Goal: Information Seeking & Learning: Find specific fact

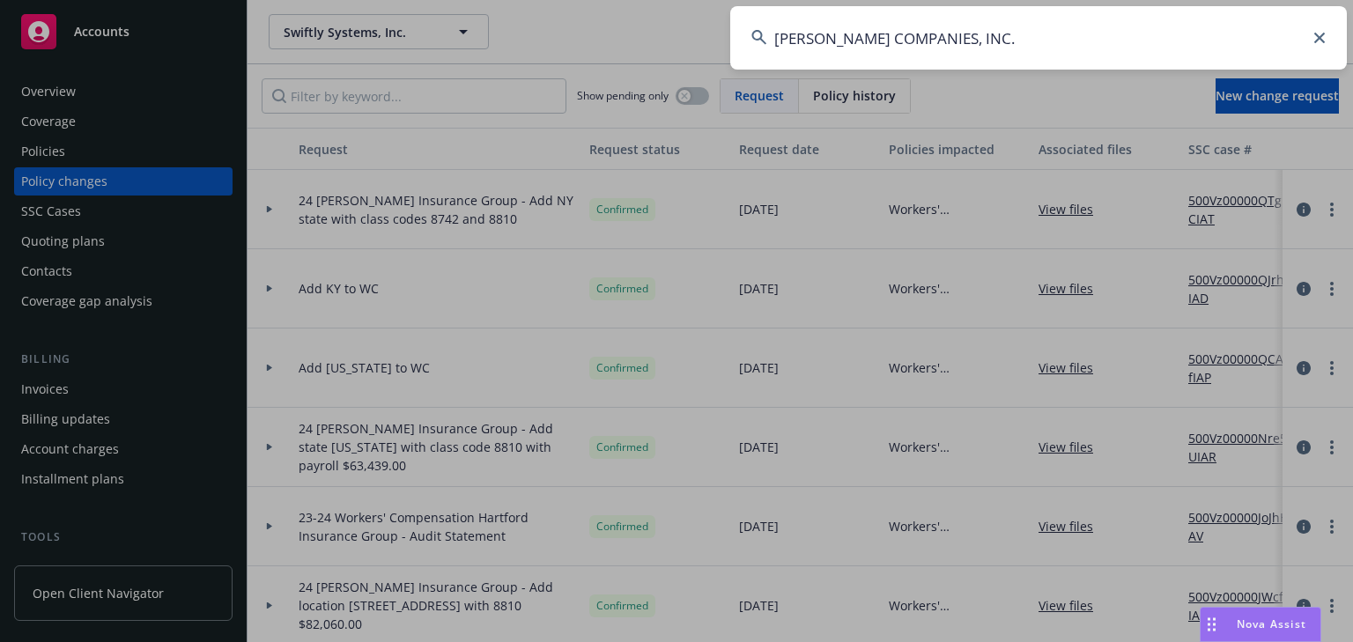
scroll to position [211, 0]
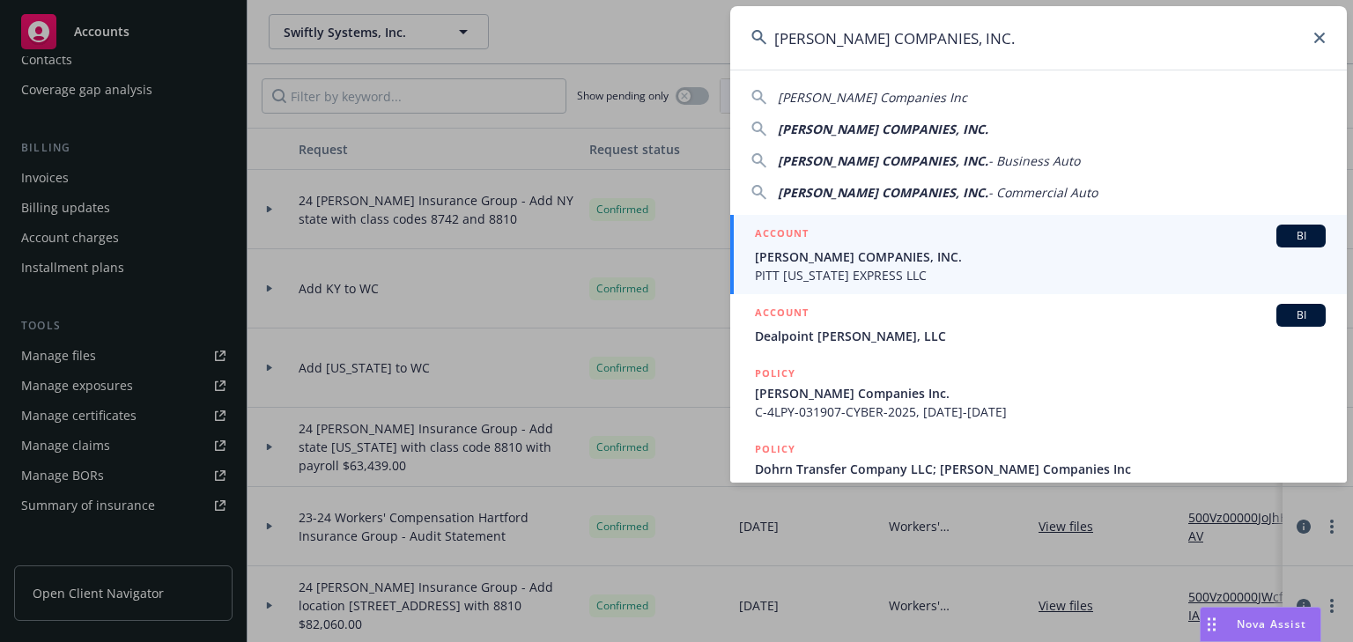
type input "HAMMEL COMPANIES, INC."
click at [784, 263] on span "HAMMEL COMPANIES, INC." at bounding box center [1040, 257] width 571 height 19
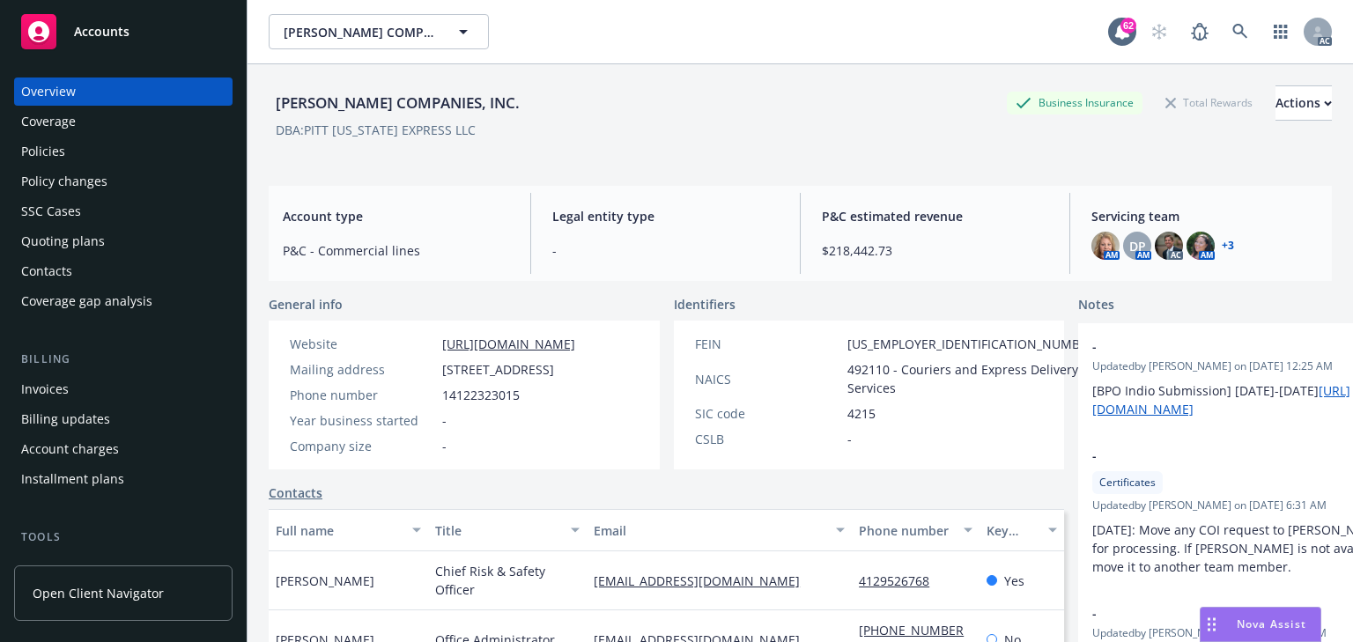
click at [95, 146] on div "Policies" at bounding box center [123, 151] width 204 height 28
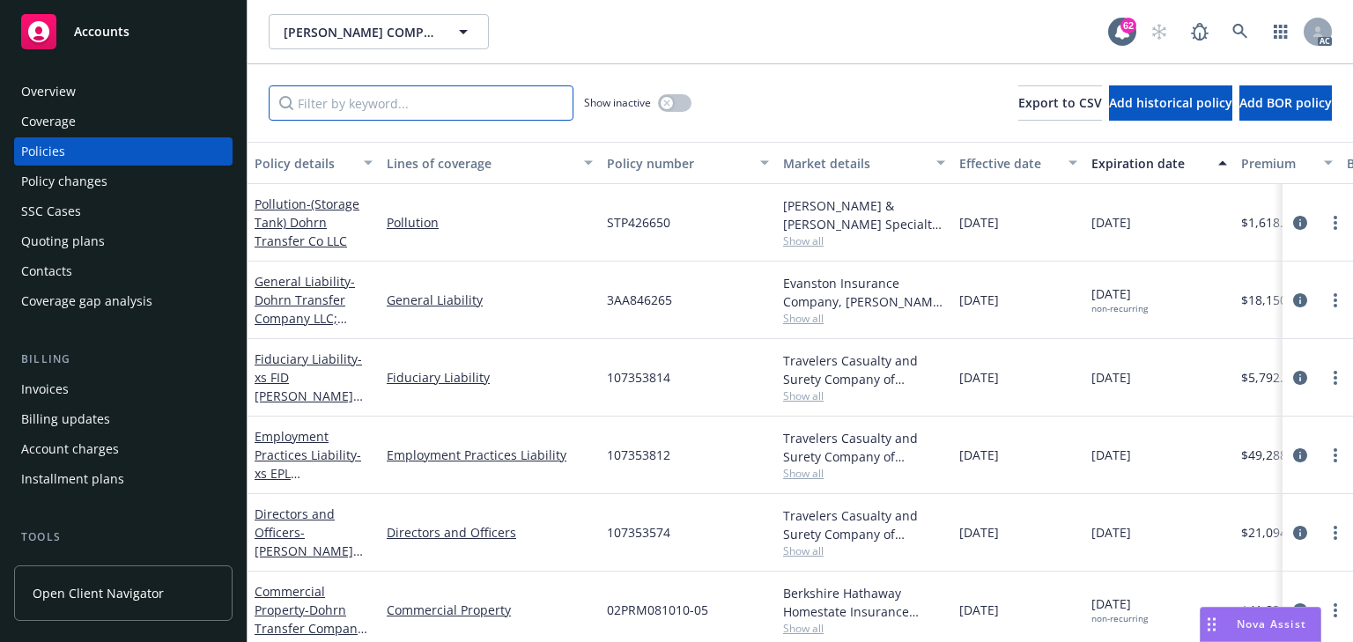
click at [419, 107] on input "Filter by keyword..." at bounding box center [421, 102] width 305 height 35
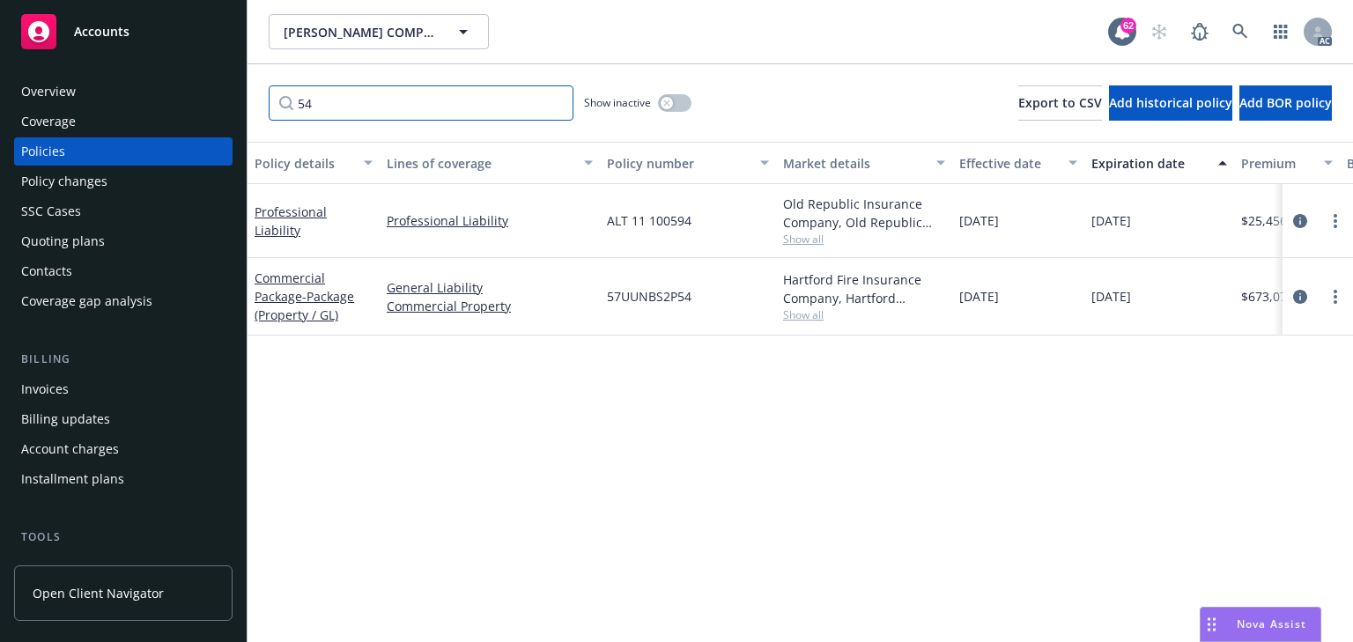
type input "54"
click at [770, 396] on div "Policy details Lines of coverage Policy number Market details Effective date Ex…" at bounding box center [801, 392] width 1106 height 500
click at [1298, 293] on icon "circleInformation" at bounding box center [1300, 297] width 14 height 14
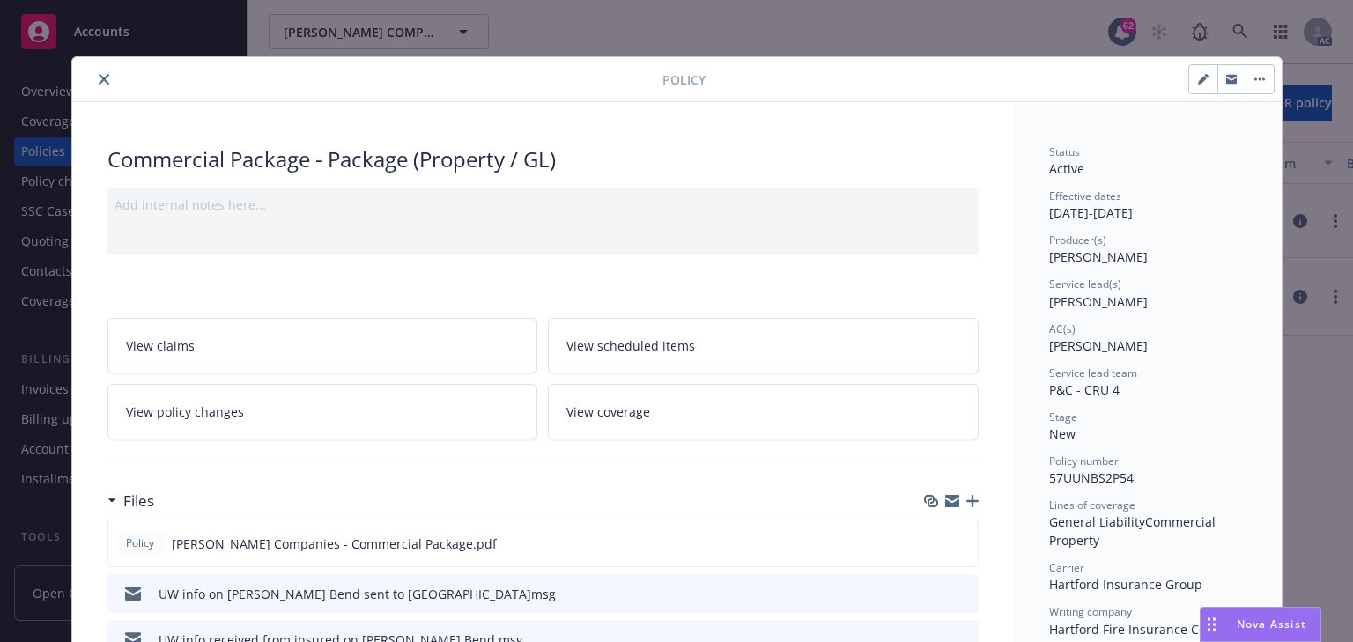
click at [314, 396] on link "View policy changes" at bounding box center [322, 412] width 431 height 56
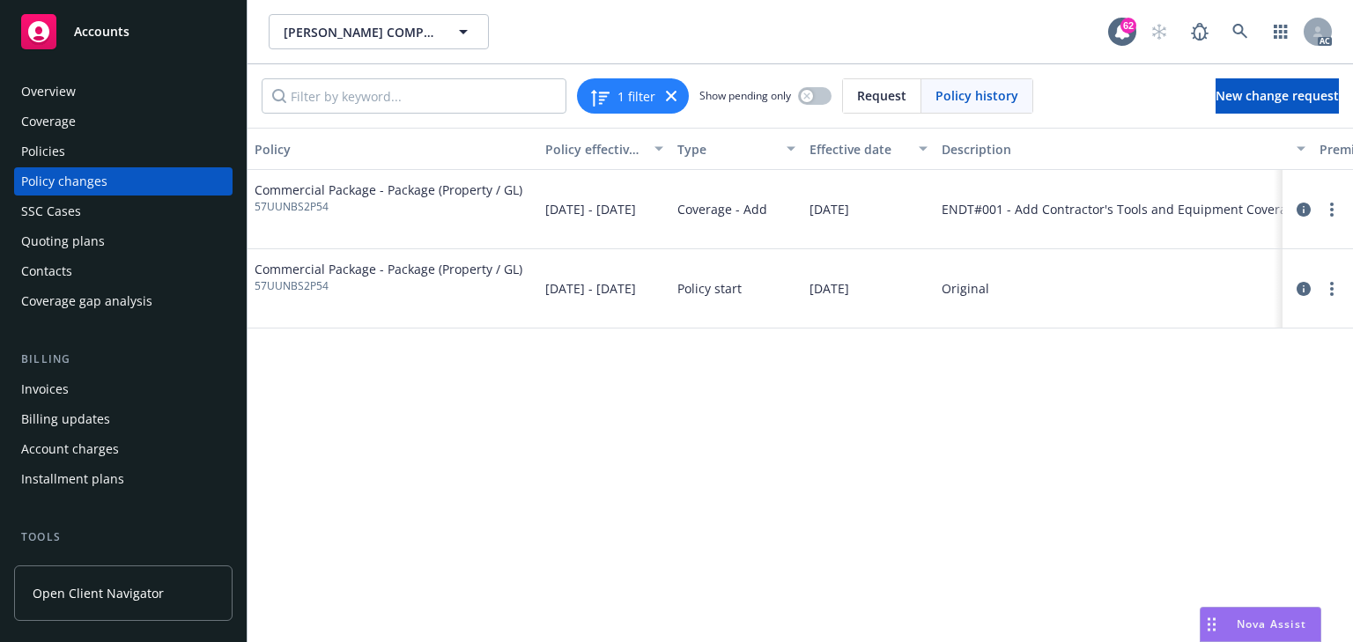
click at [1128, 574] on div "Policy Policy effective dates Type Effective date Description Premium change An…" at bounding box center [801, 385] width 1106 height 515
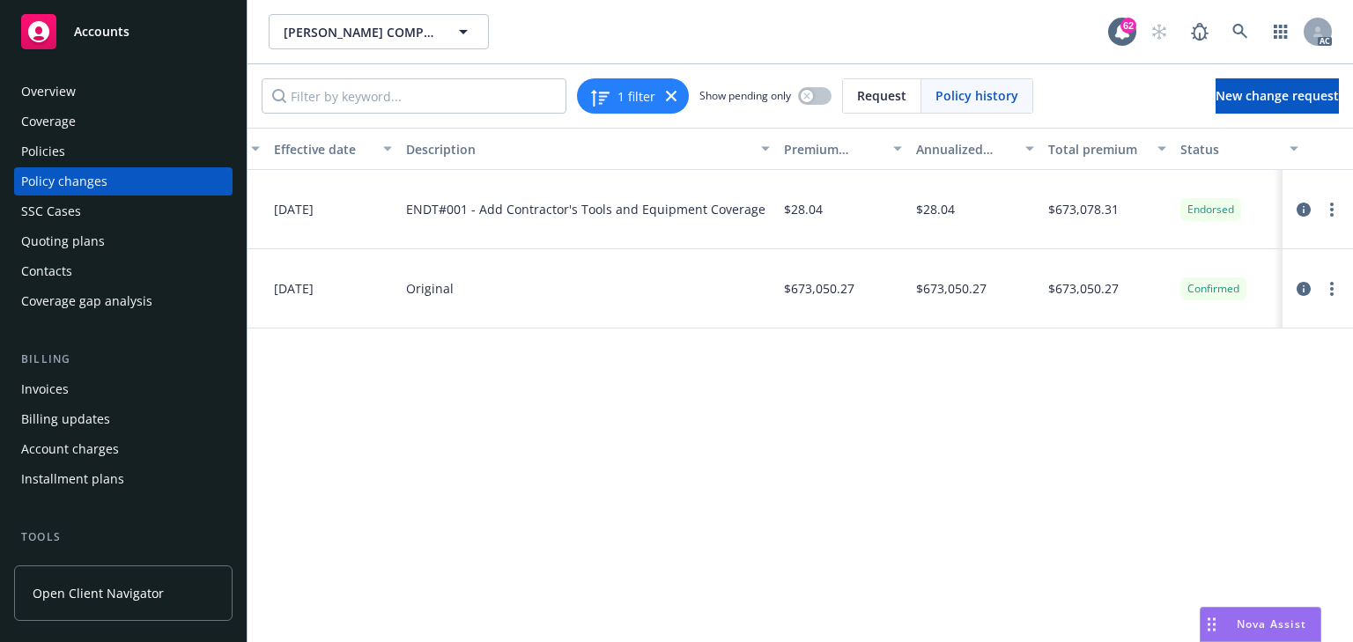
scroll to position [0, 558]
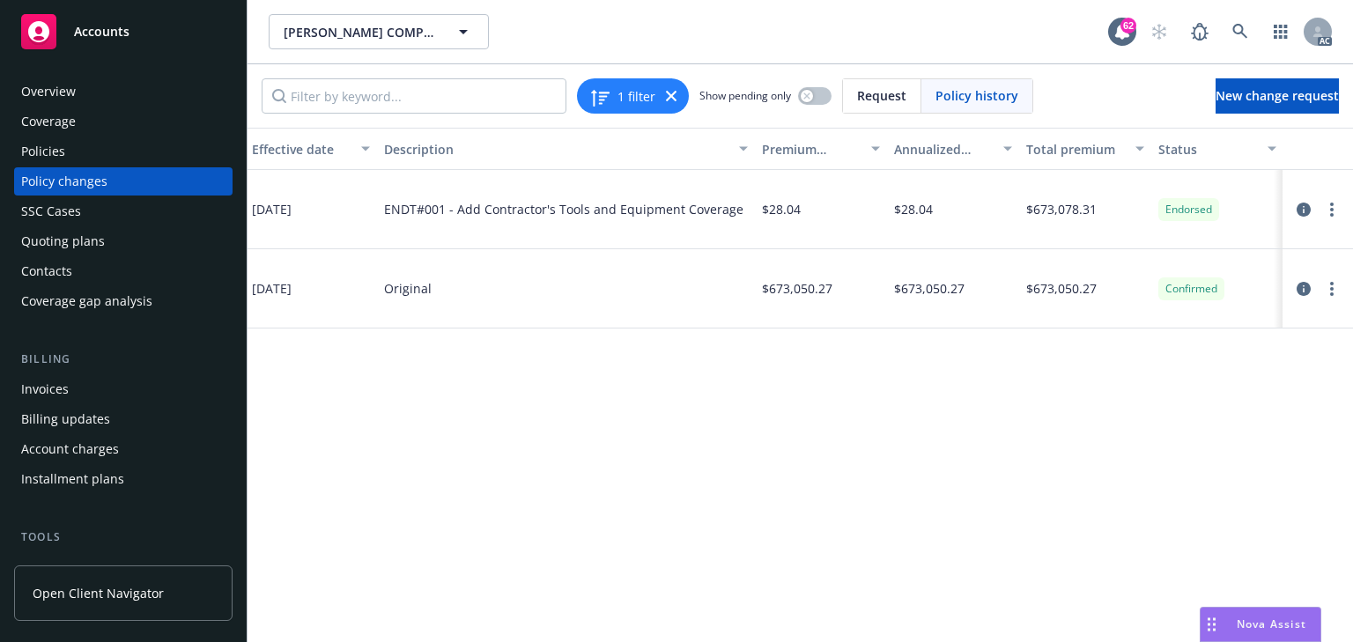
click at [989, 501] on div "Policy Policy effective dates Type Effective date Description Premium change An…" at bounding box center [801, 385] width 1106 height 515
drag, startPoint x: 525, startPoint y: 449, endPoint x: 512, endPoint y: 448, distance: 13.3
click at [516, 449] on div "Policy Policy effective dates Type Effective date Description Premium change An…" at bounding box center [801, 385] width 1106 height 515
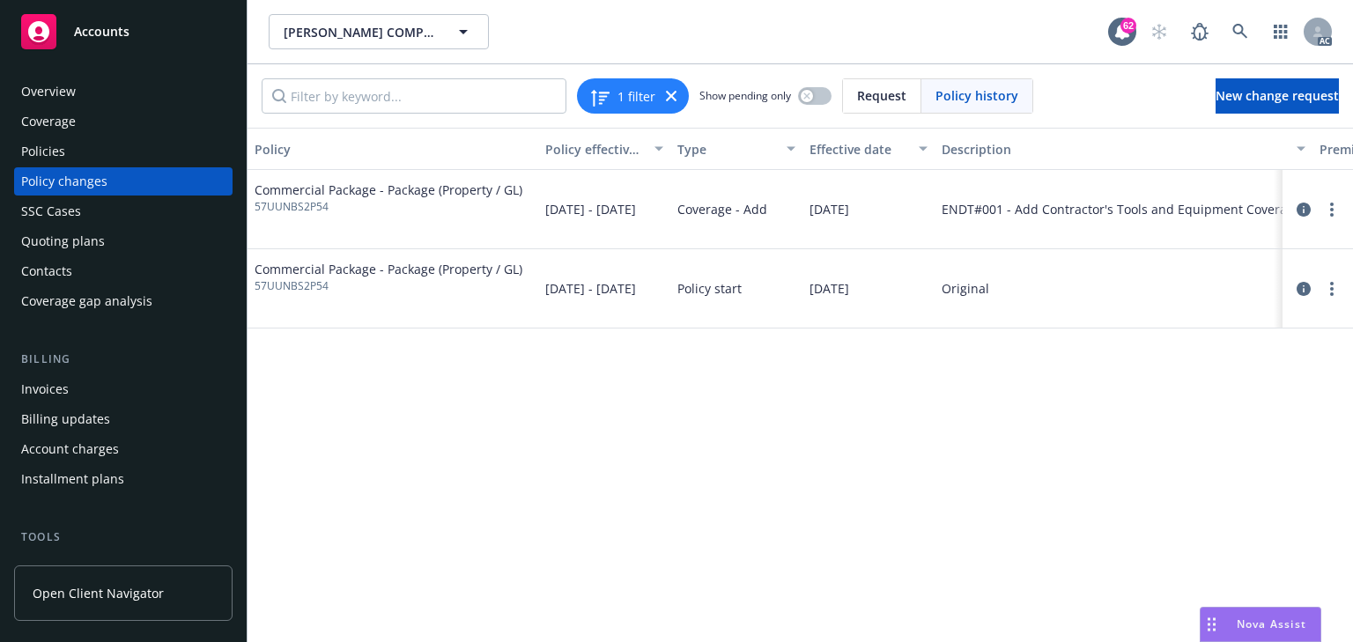
click at [571, 504] on div "Policy Policy effective dates Type Effective date Description Premium change An…" at bounding box center [801, 385] width 1106 height 515
click at [570, 505] on div "Policy Policy effective dates Type Effective date Description Premium change An…" at bounding box center [801, 385] width 1106 height 515
click at [968, 466] on div "Policy Policy effective dates Type Effective date Description Premium change An…" at bounding box center [801, 385] width 1106 height 515
click at [698, 416] on div "Policy Policy effective dates Type Effective date Description Premium change An…" at bounding box center [801, 385] width 1106 height 515
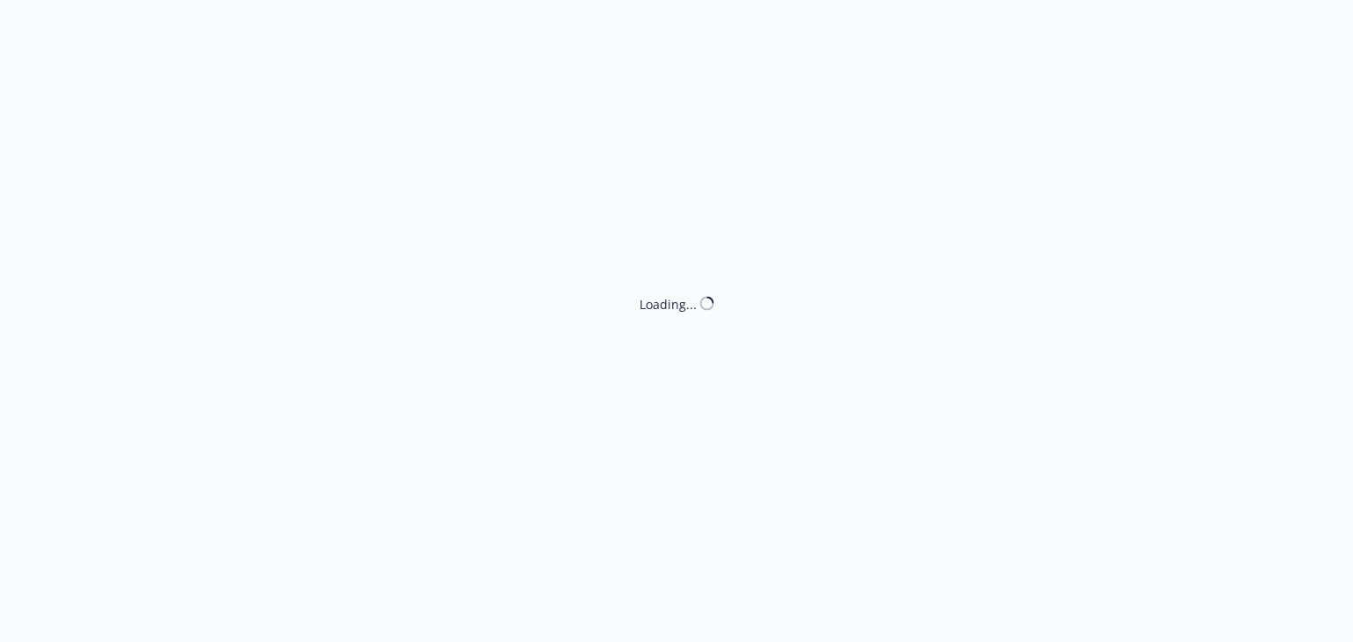
select select "ACCEPTED"
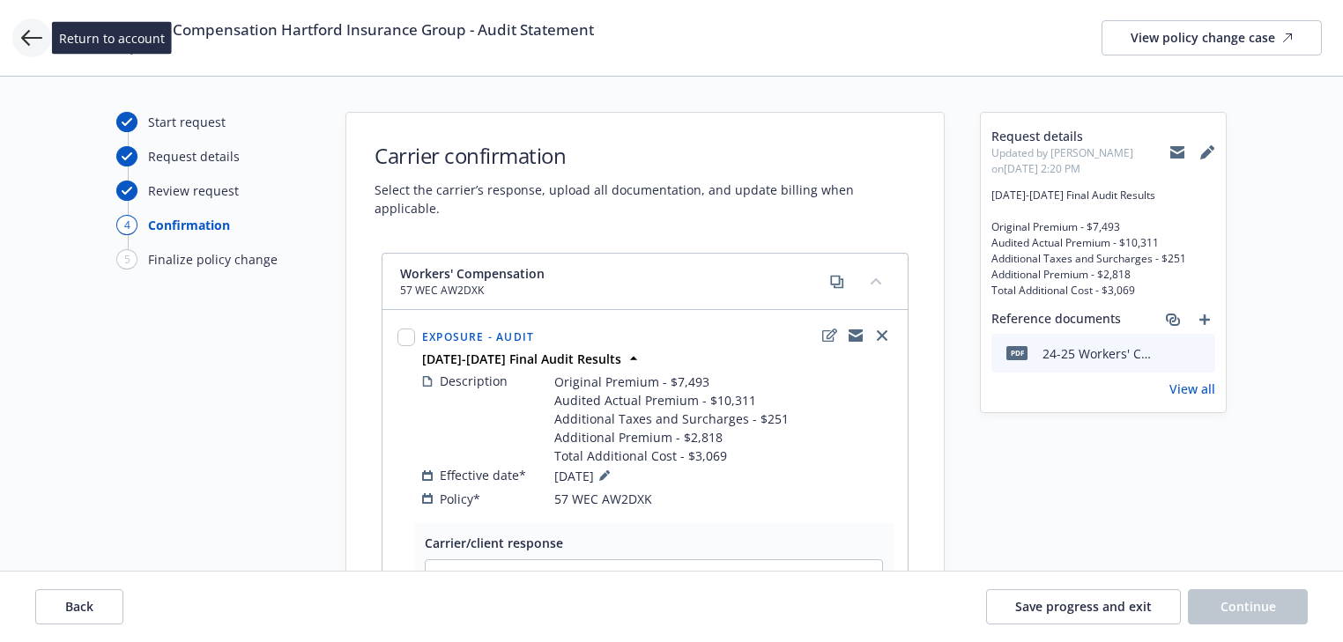
click at [35, 36] on icon at bounding box center [31, 37] width 21 height 21
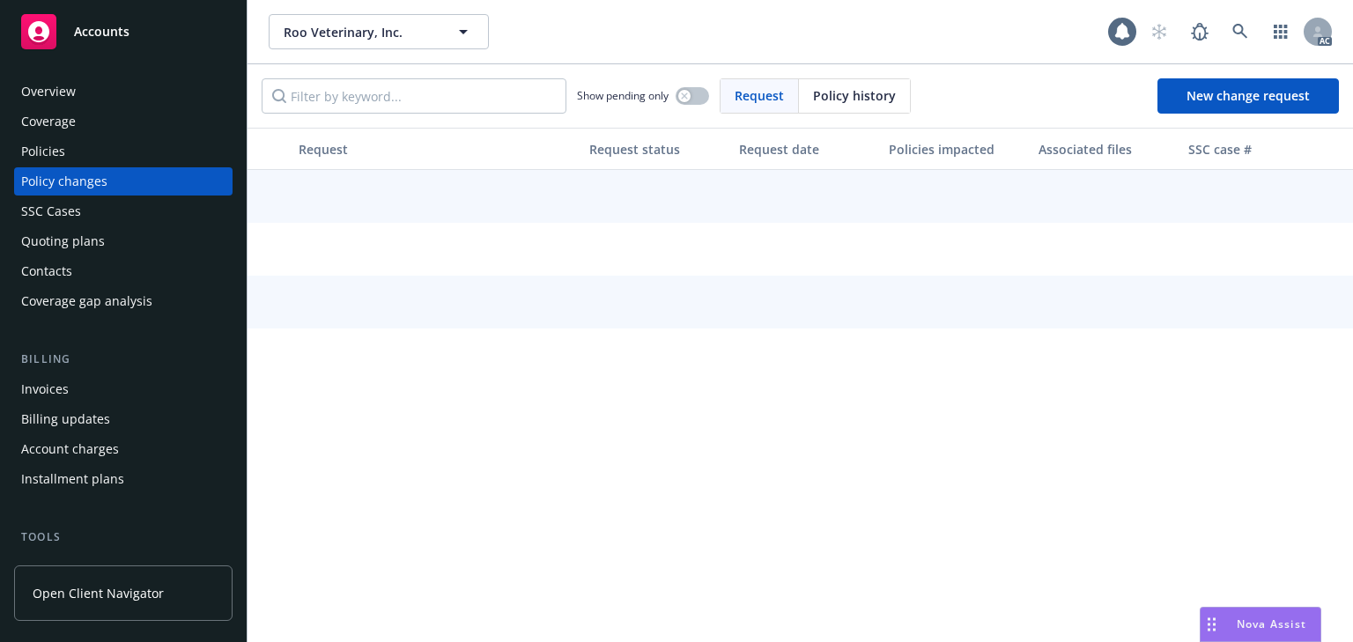
click at [70, 148] on div "Policies" at bounding box center [123, 151] width 204 height 28
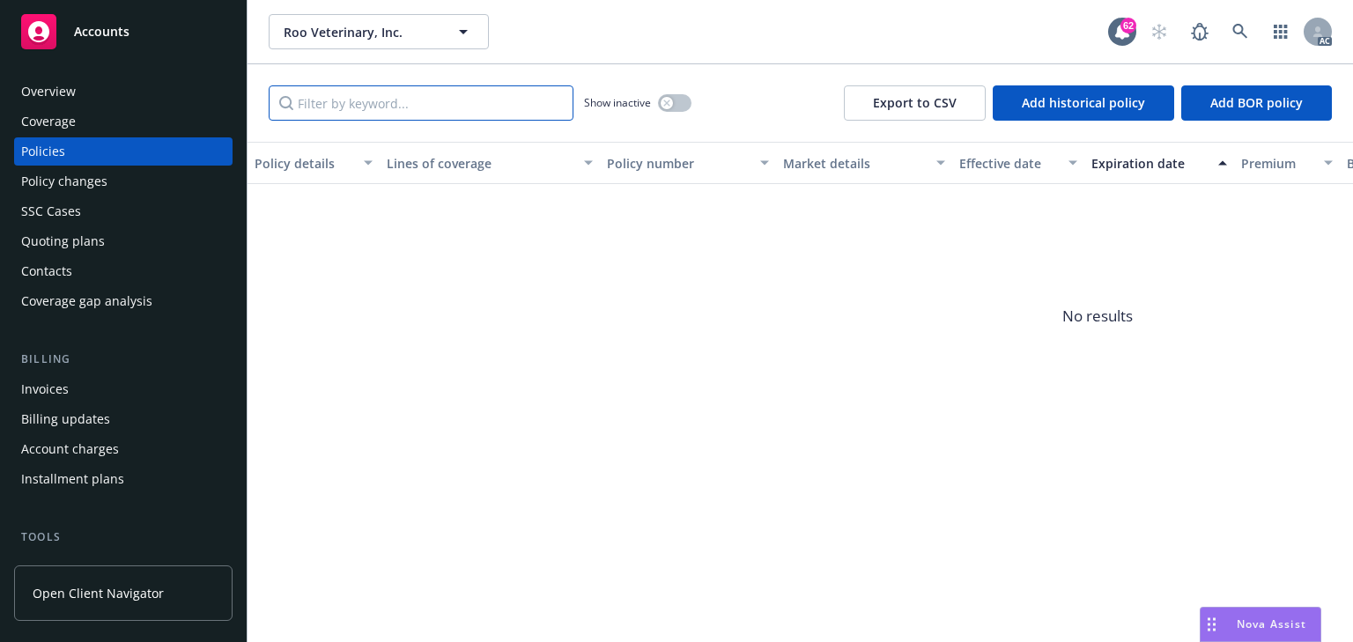
click at [484, 102] on input "Filter by keyword..." at bounding box center [421, 102] width 305 height 35
click at [673, 109] on button "button" at bounding box center [674, 103] width 33 height 18
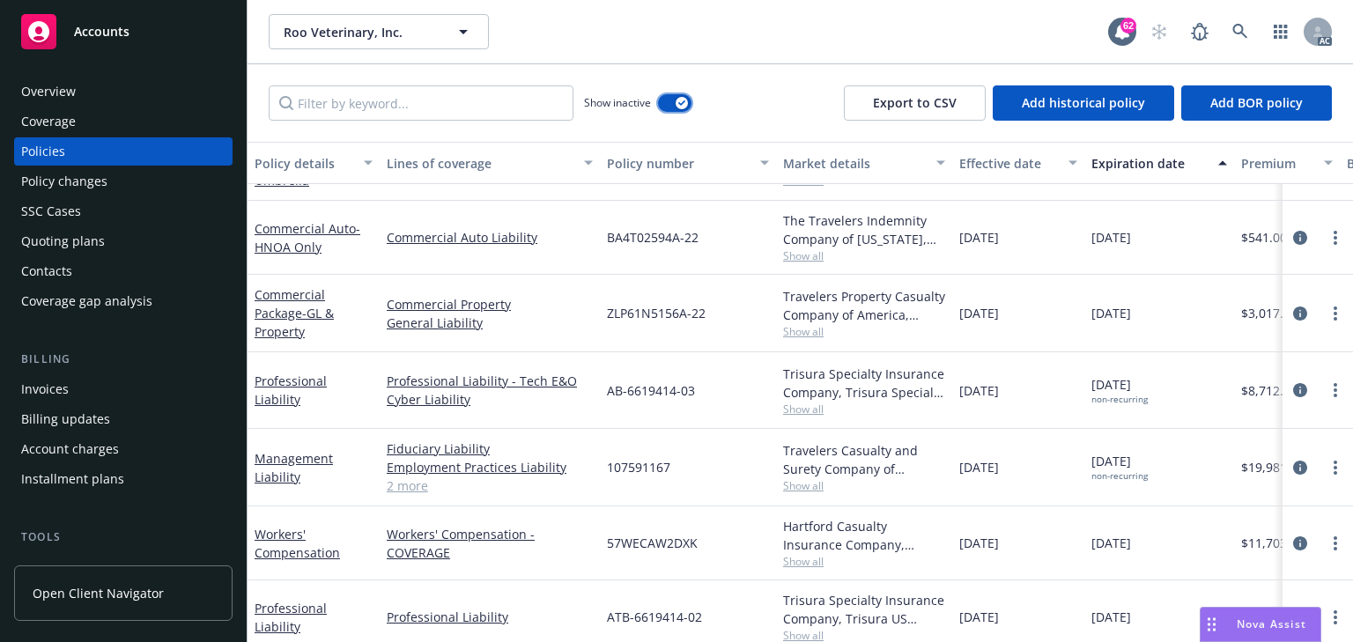
scroll to position [423, 0]
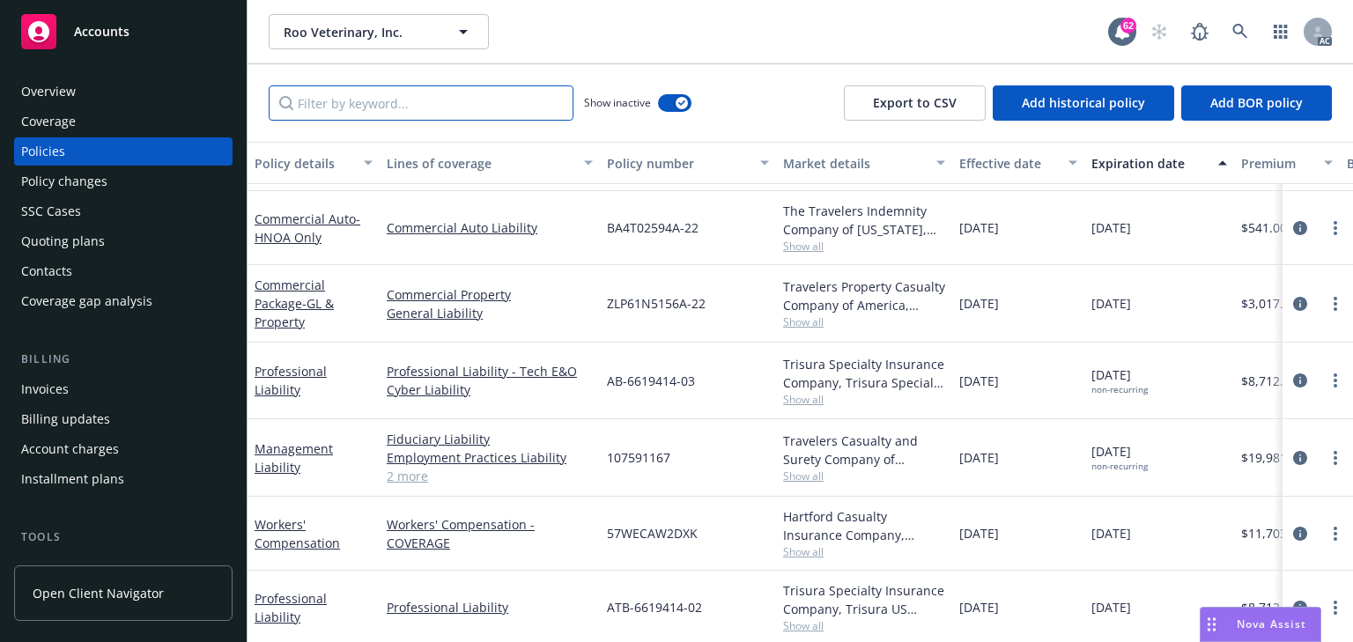
click at [400, 109] on input "Filter by keyword..." at bounding box center [421, 102] width 305 height 35
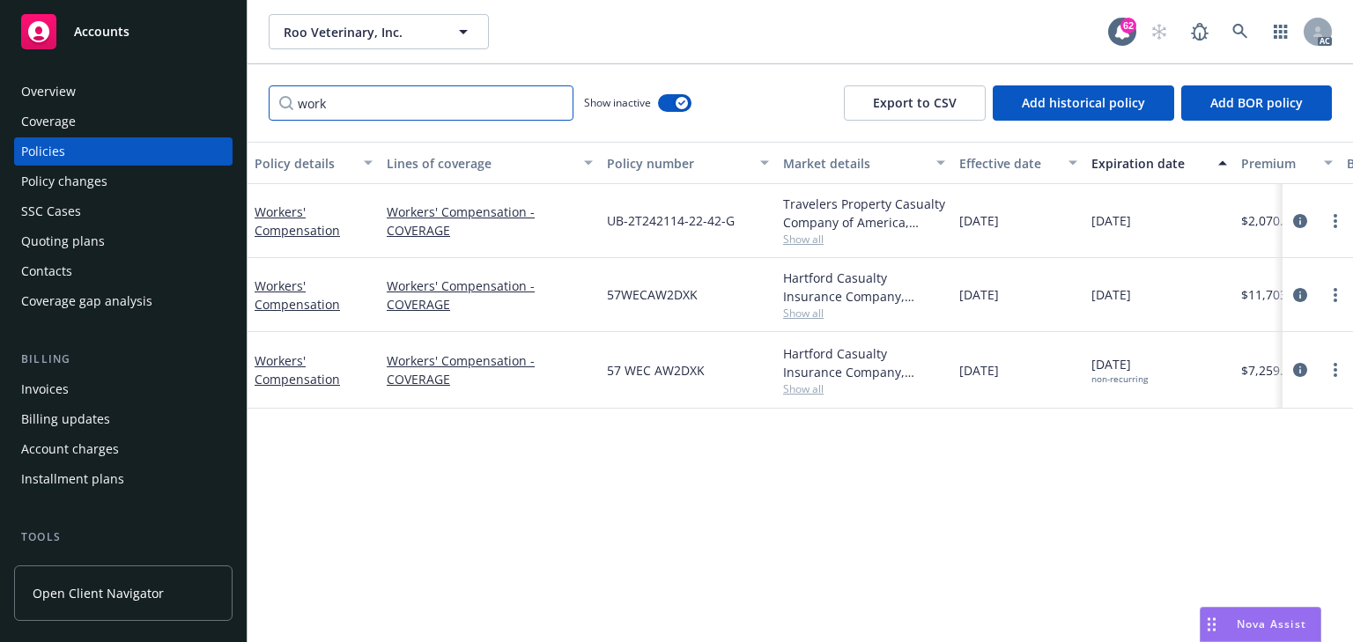
scroll to position [0, 0]
type input "work"
click at [1303, 367] on icon "circleInformation" at bounding box center [1300, 370] width 14 height 14
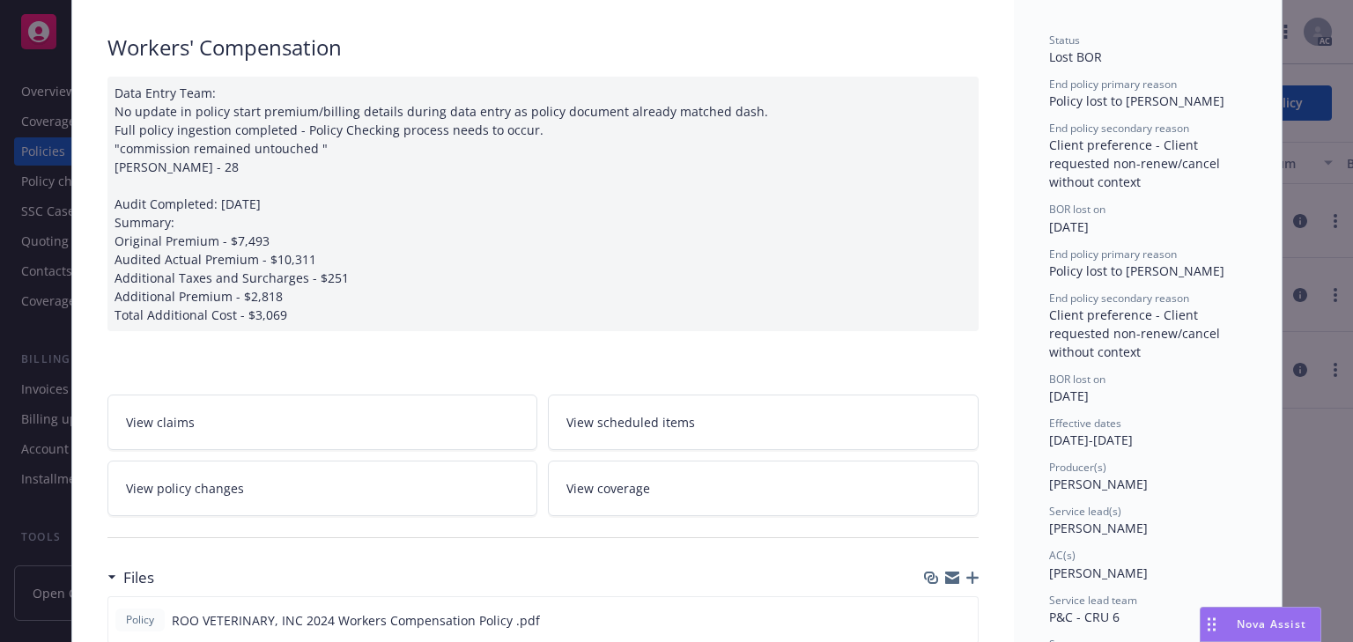
scroll to position [194, 0]
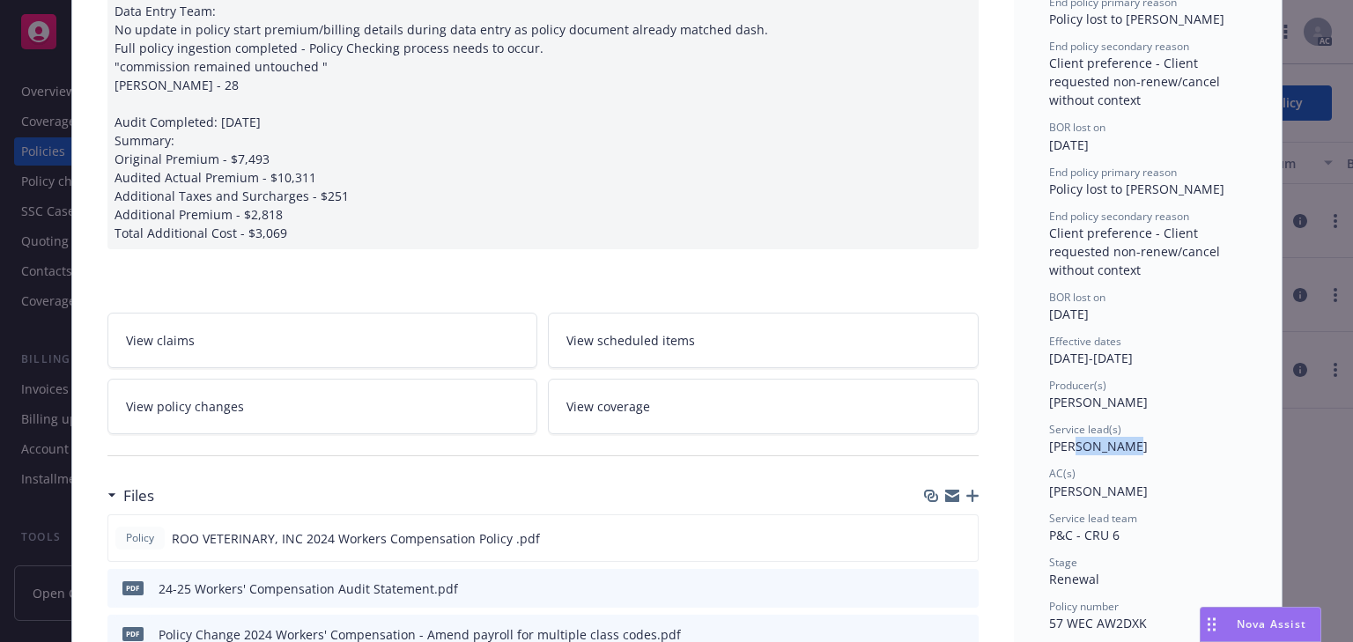
drag, startPoint x: 1090, startPoint y: 445, endPoint x: 1131, endPoint y: 442, distance: 41.5
click at [1131, 442] on div "Service lead(s) Isabel Tapia" at bounding box center [1147, 438] width 197 height 33
click at [1059, 457] on div "Status Lost BOR End policy primary reason Policy lost to BOR End policy seconda…" at bounding box center [1147, 566] width 197 height 1231
drag, startPoint x: 1034, startPoint y: 450, endPoint x: 1074, endPoint y: 442, distance: 40.4
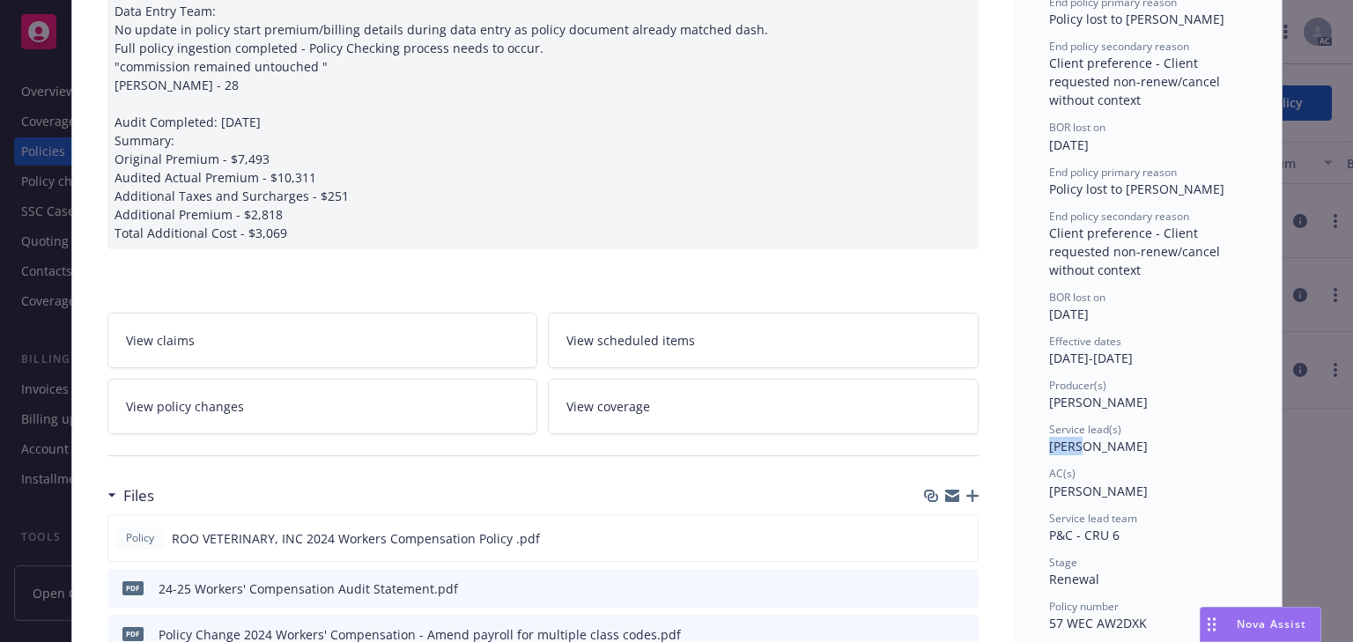
copy span "Isabe"
click at [1121, 448] on div "Service lead(s) Isabel Tapia" at bounding box center [1147, 438] width 197 height 33
copy span "Eduar"
drag, startPoint x: 1057, startPoint y: 486, endPoint x: 1076, endPoint y: 482, distance: 19.0
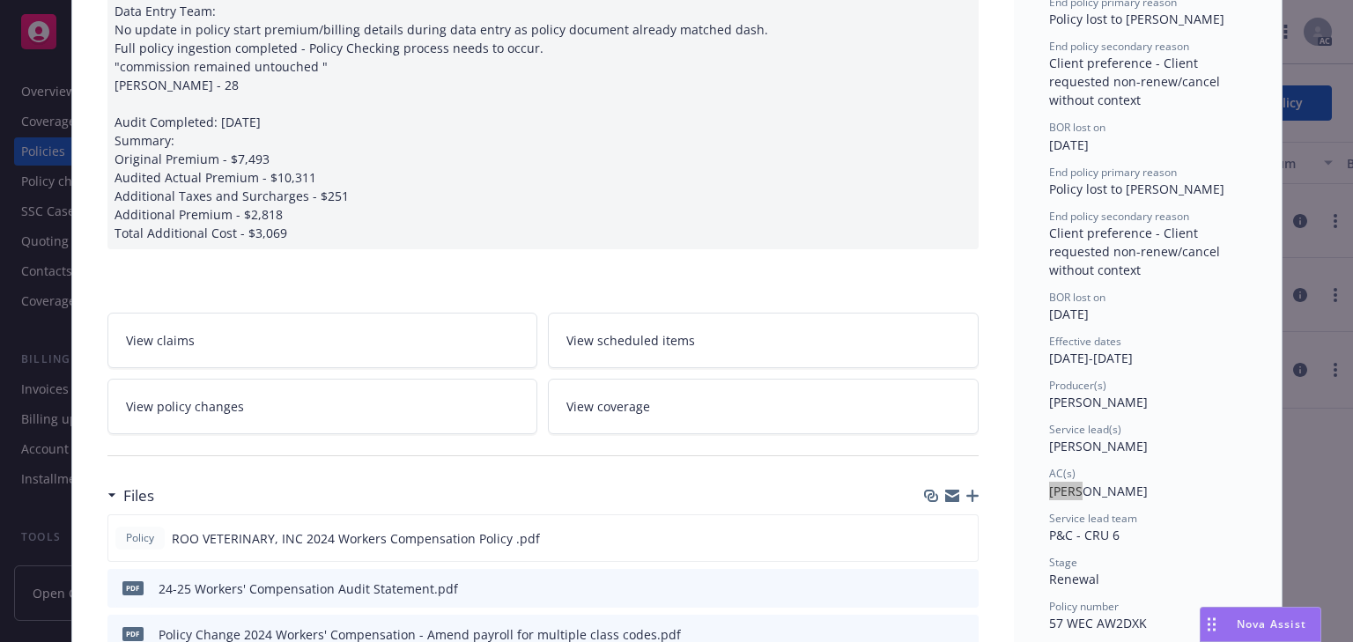
click at [289, 409] on link "View policy changes" at bounding box center [322, 407] width 431 height 56
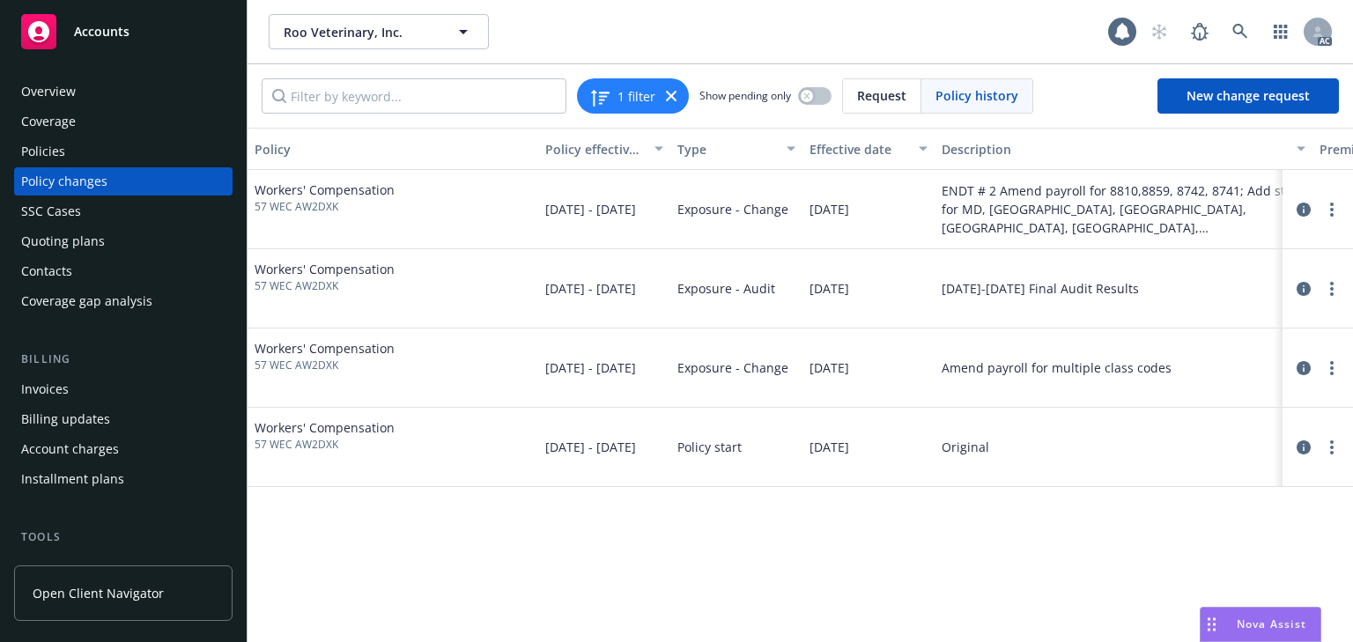
click at [1011, 532] on div "Policy Policy effective dates Type Effective date Description Premium change An…" at bounding box center [801, 385] width 1106 height 515
click at [1302, 210] on icon "circleInformation" at bounding box center [1304, 210] width 14 height 14
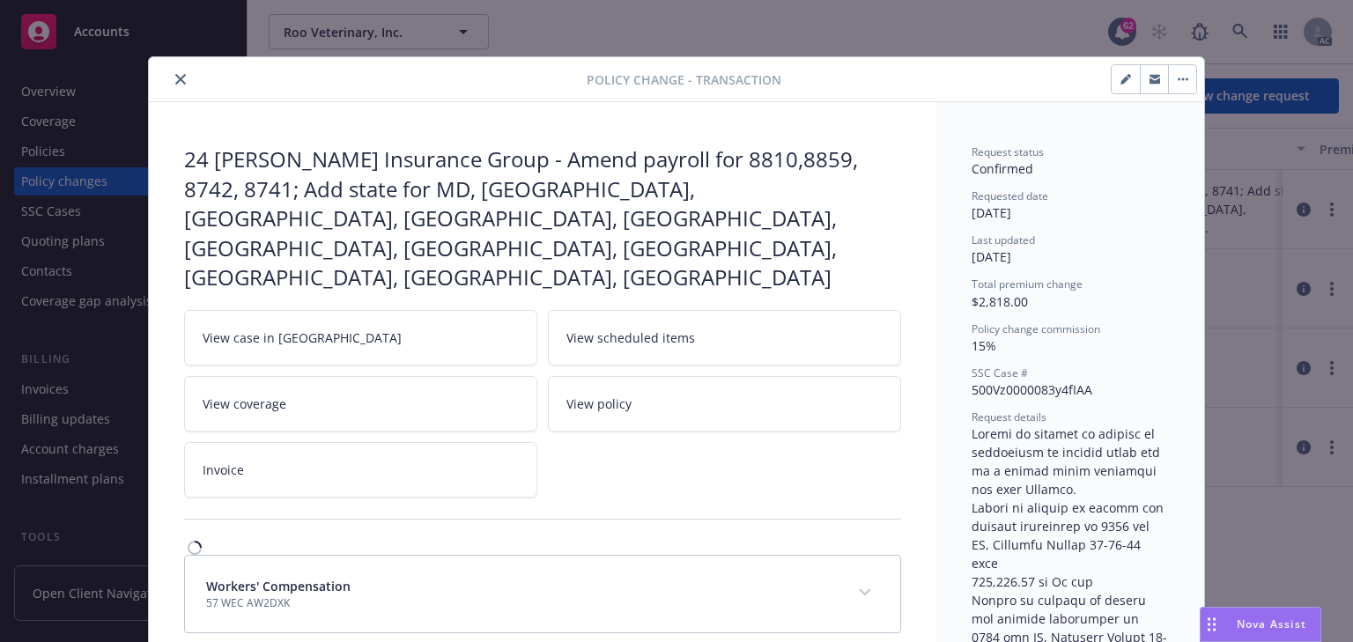
scroll to position [53, 0]
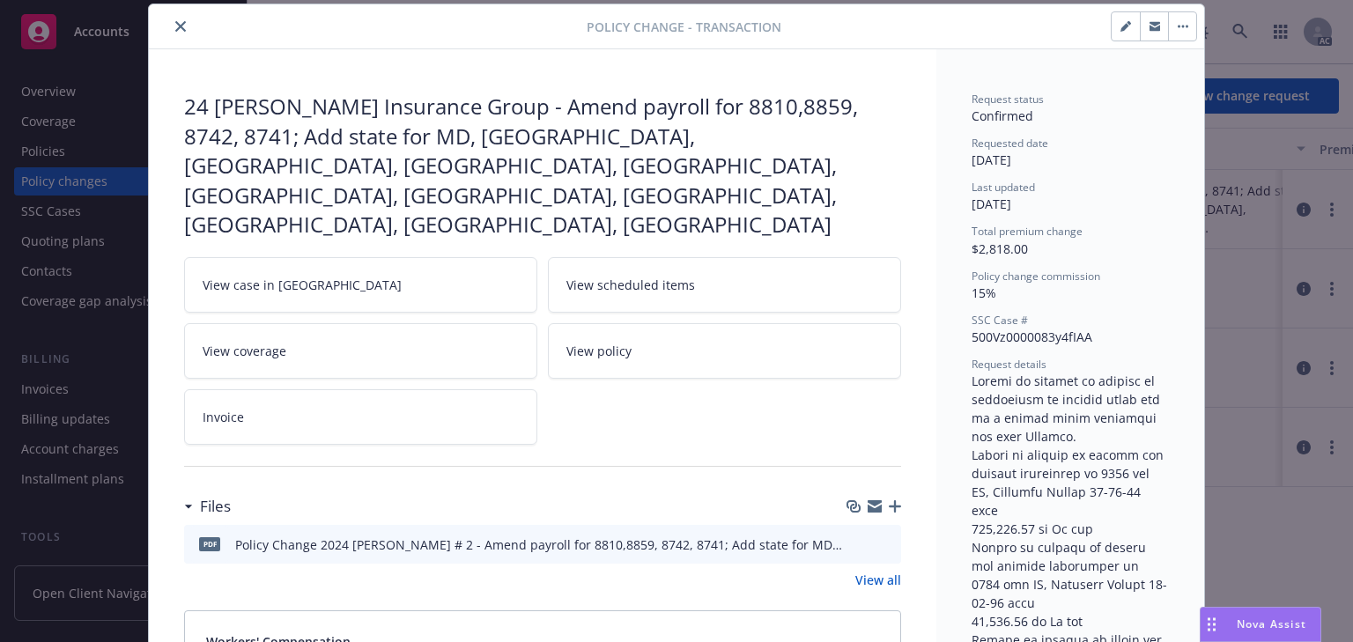
click at [257, 257] on link "View case in [GEOGRAPHIC_DATA]" at bounding box center [360, 285] width 353 height 56
click at [180, 25] on icon "close" at bounding box center [180, 26] width 11 height 11
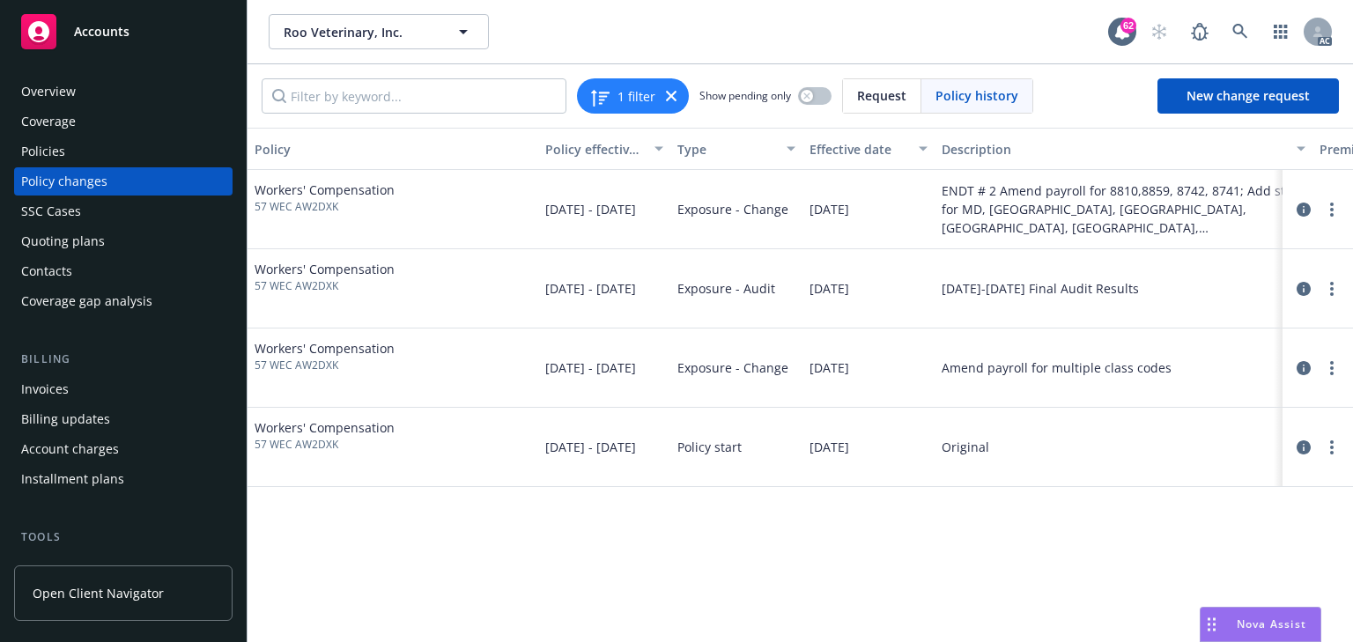
click at [1063, 303] on div "2024-2025 Final Audit Results" at bounding box center [1124, 288] width 378 height 79
drag, startPoint x: 922, startPoint y: 367, endPoint x: 1207, endPoint y: 381, distance: 285.0
click at [1207, 381] on div "Workers' Compensation 57 WEC AW2DXK 02/25/2024 - 02/25/2025 Exposure - Change 0…" at bounding box center [1080, 368] width 1664 height 79
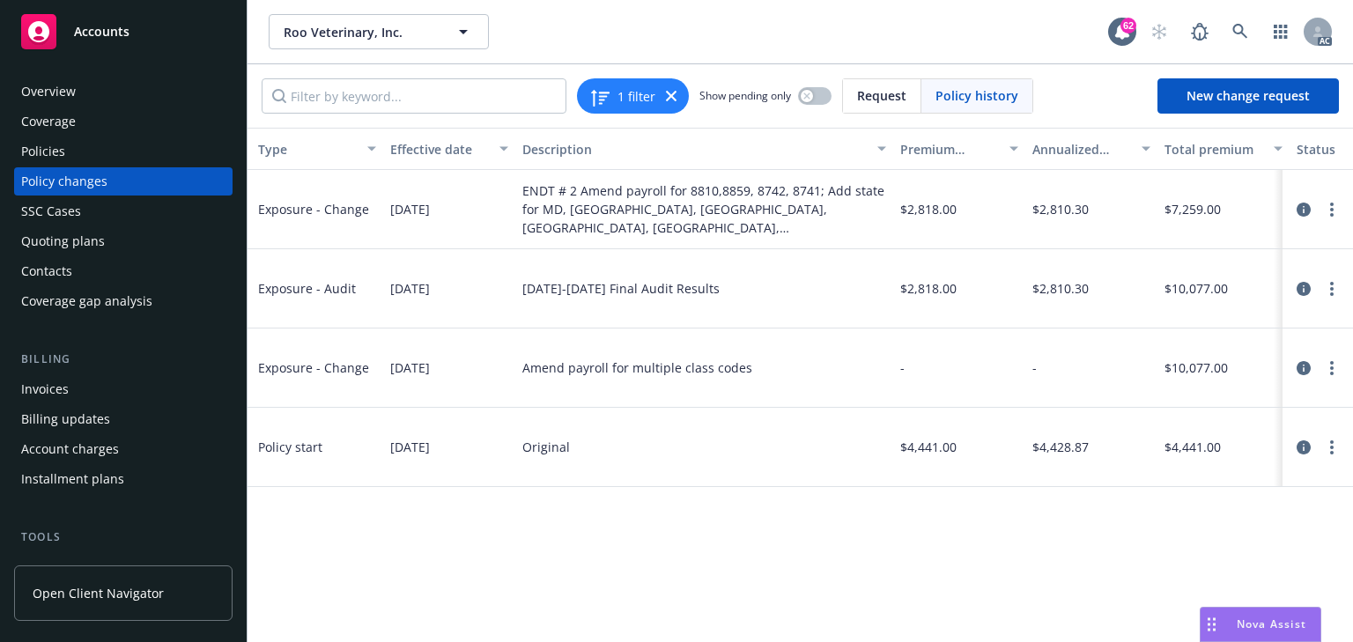
scroll to position [0, 421]
click at [1297, 367] on icon "circleInformation" at bounding box center [1304, 368] width 14 height 14
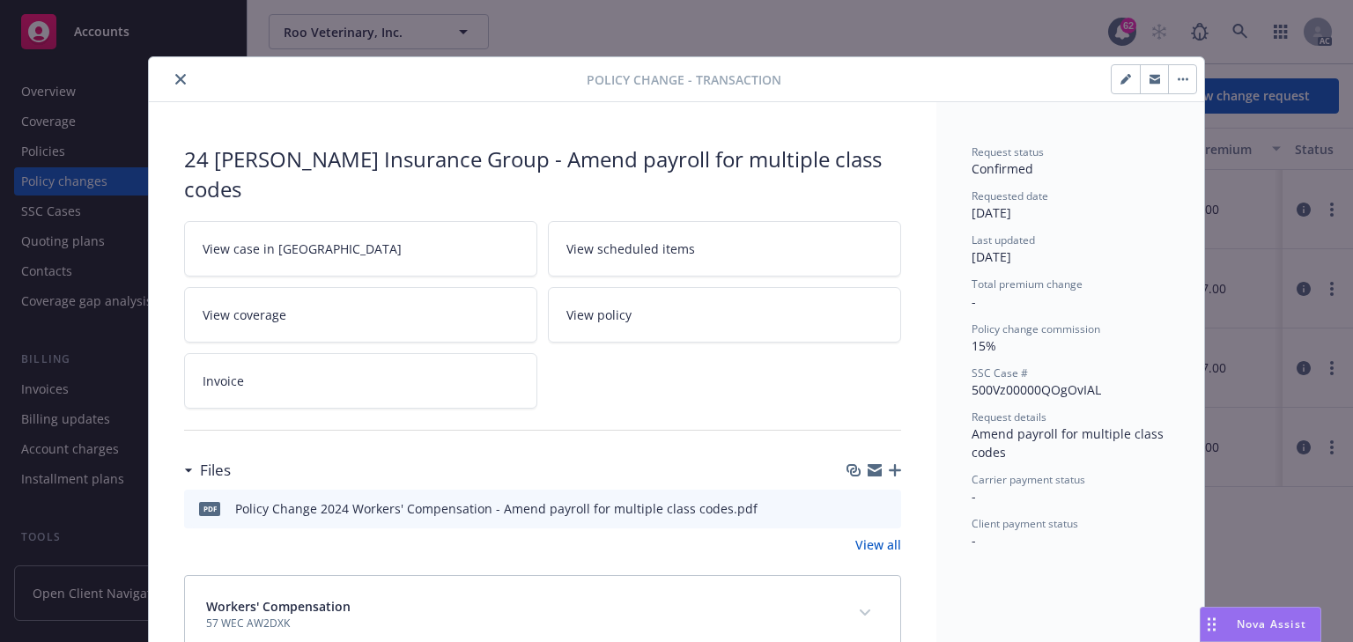
click at [250, 243] on span "View case in [GEOGRAPHIC_DATA]" at bounding box center [302, 249] width 199 height 19
click at [175, 72] on button "close" at bounding box center [180, 79] width 21 height 21
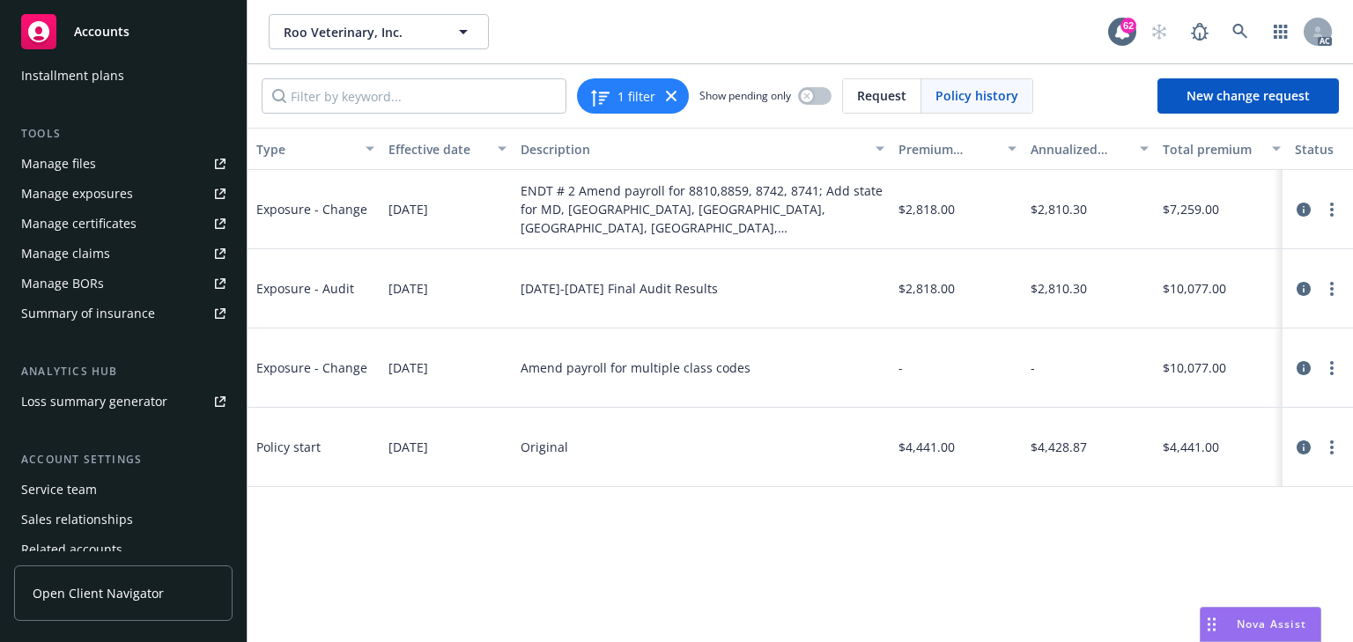
scroll to position [476, 0]
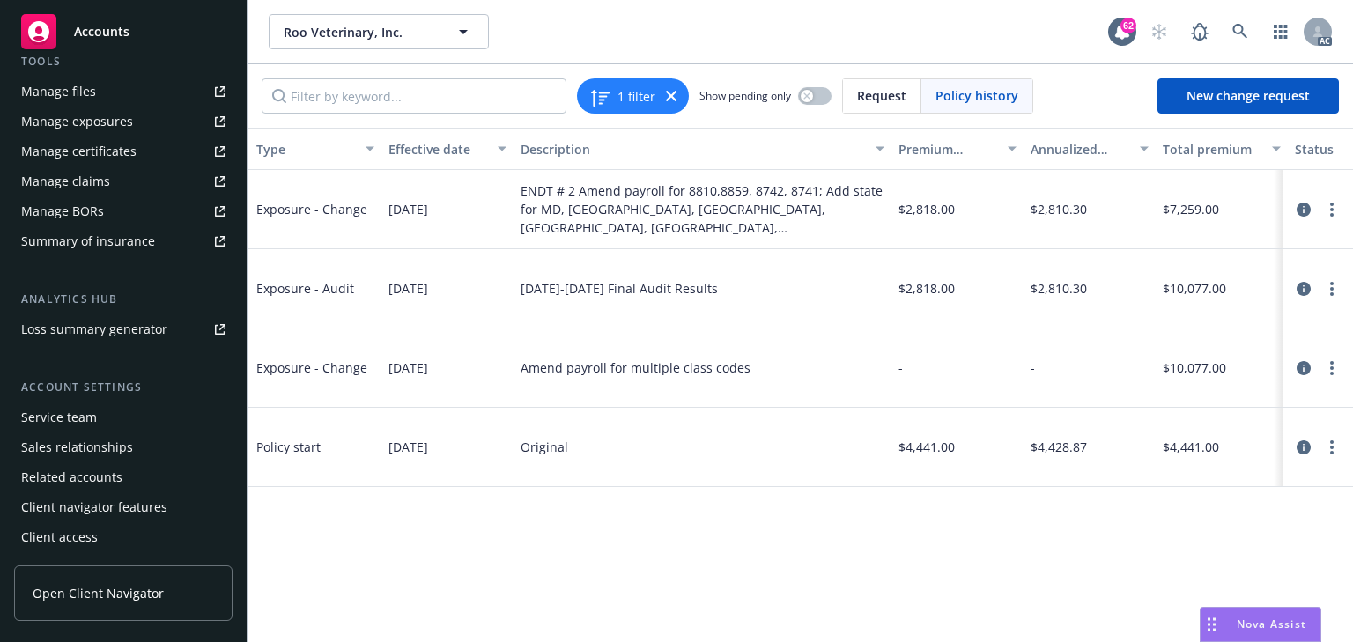
click at [68, 426] on div "Service team" at bounding box center [59, 418] width 76 height 28
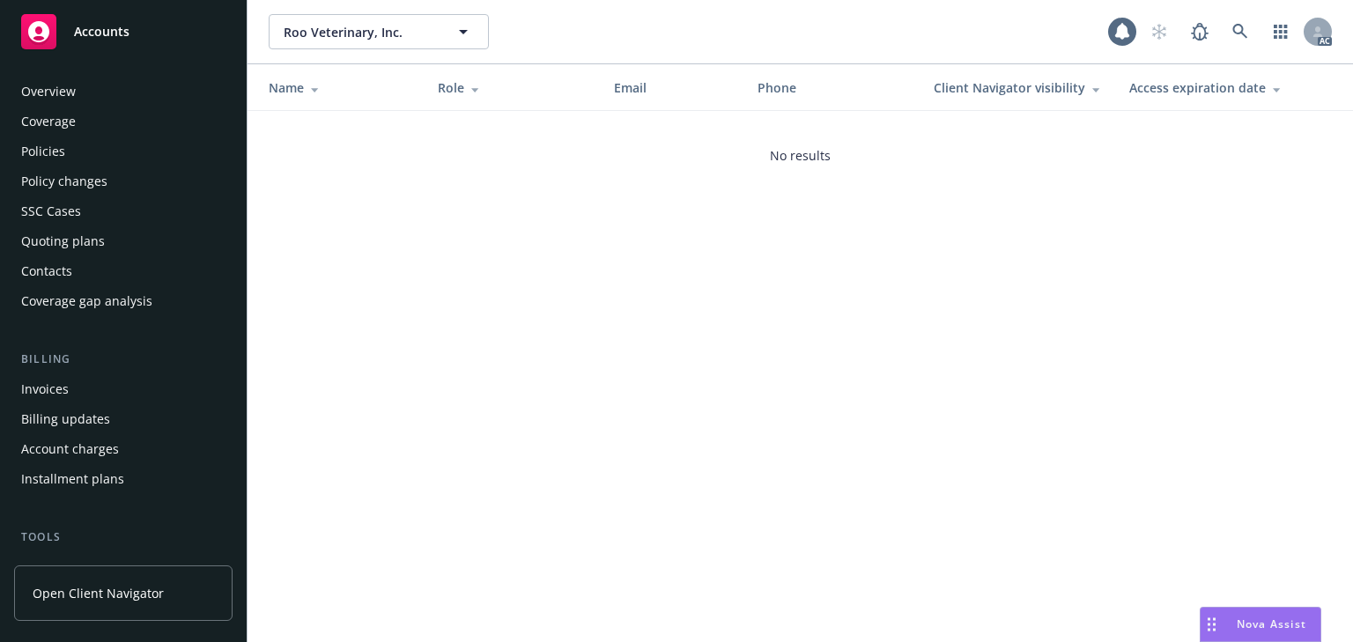
scroll to position [476, 0]
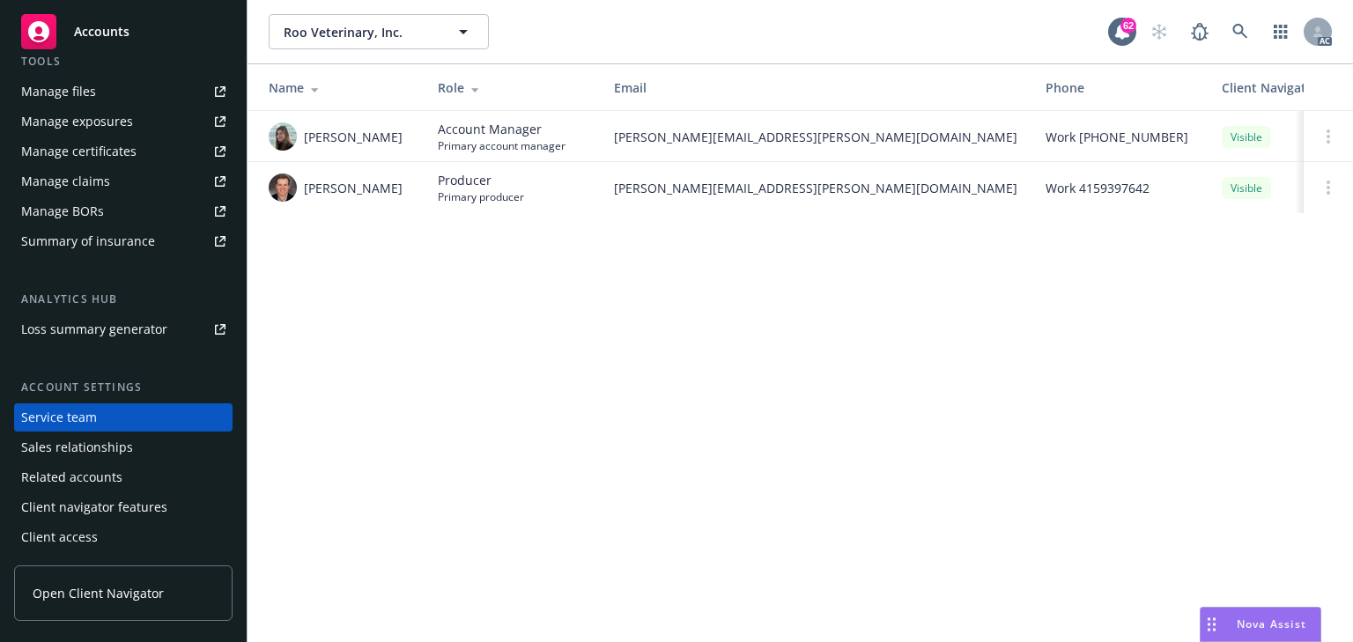
click at [500, 379] on div "Roo Veterinary, Inc. Roo Veterinary, Inc. 62 AC Name Role Email Phone Client Na…" at bounding box center [801, 321] width 1106 height 642
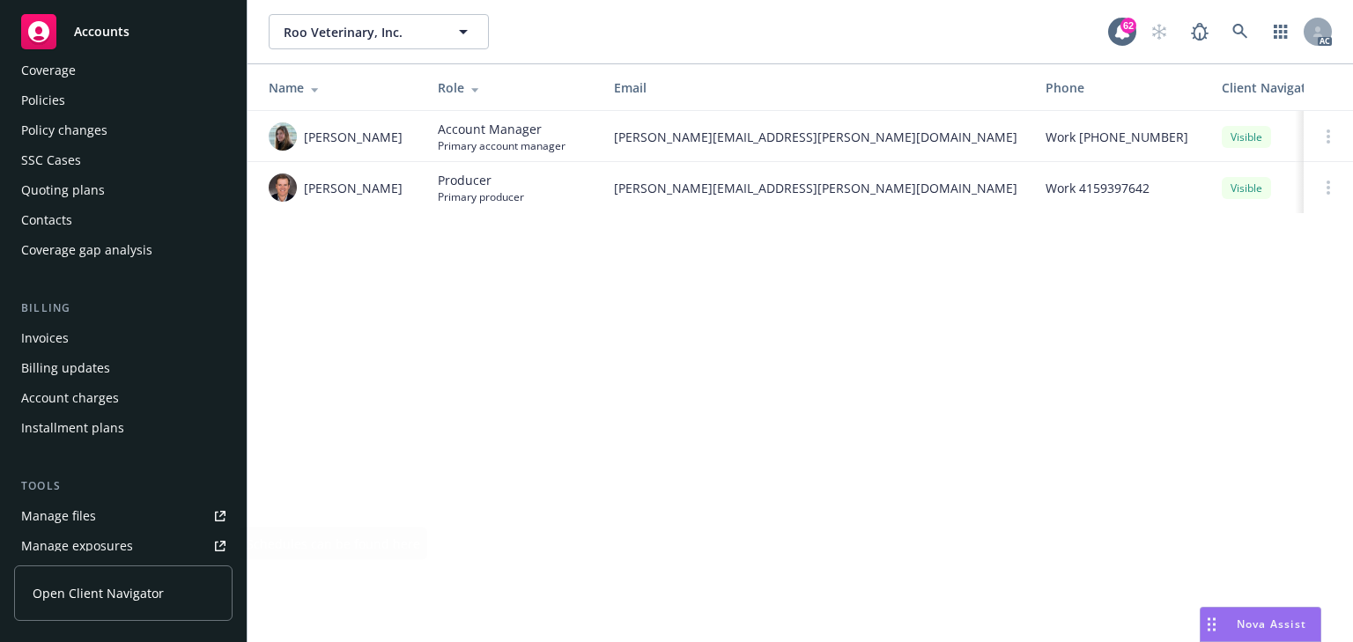
scroll to position [0, 0]
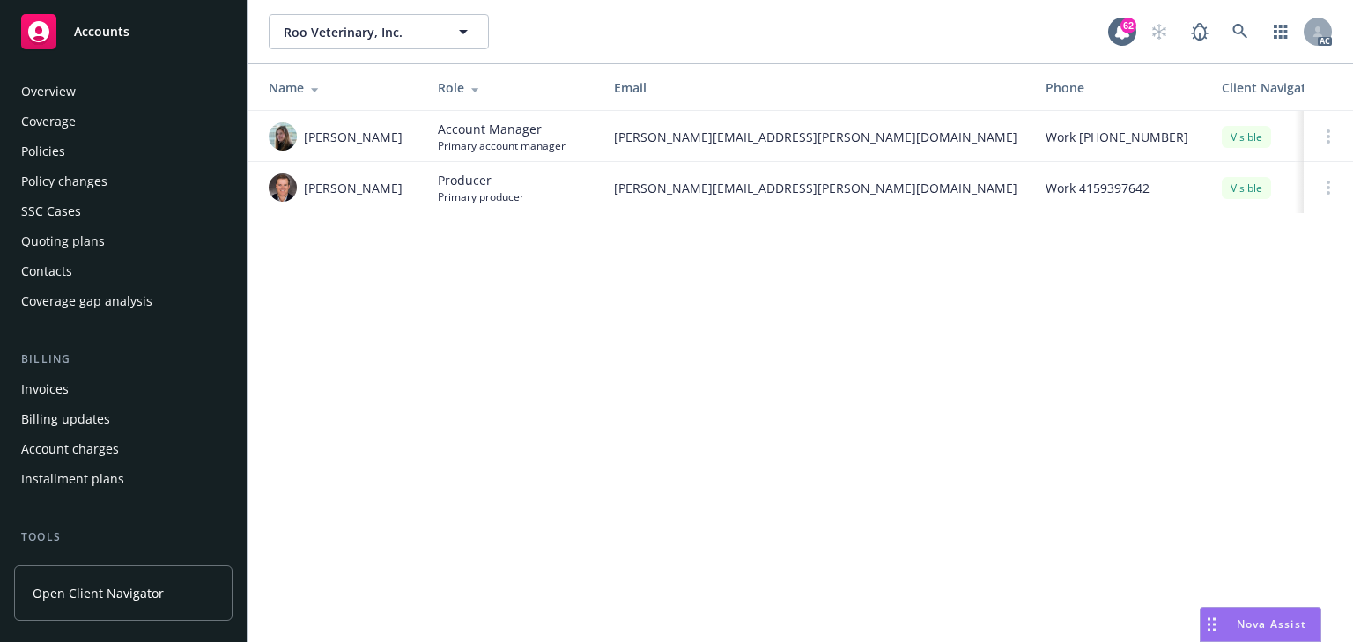
click at [42, 156] on div "Policies" at bounding box center [43, 151] width 44 height 28
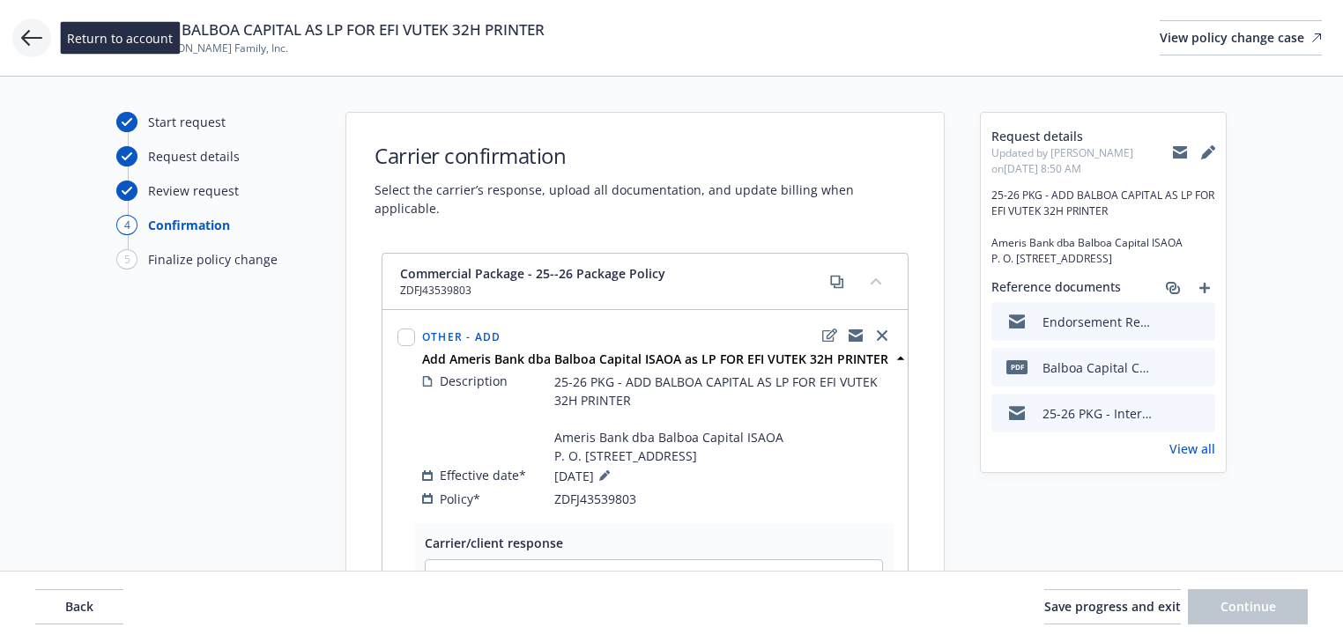
click at [35, 37] on icon at bounding box center [31, 38] width 21 height 16
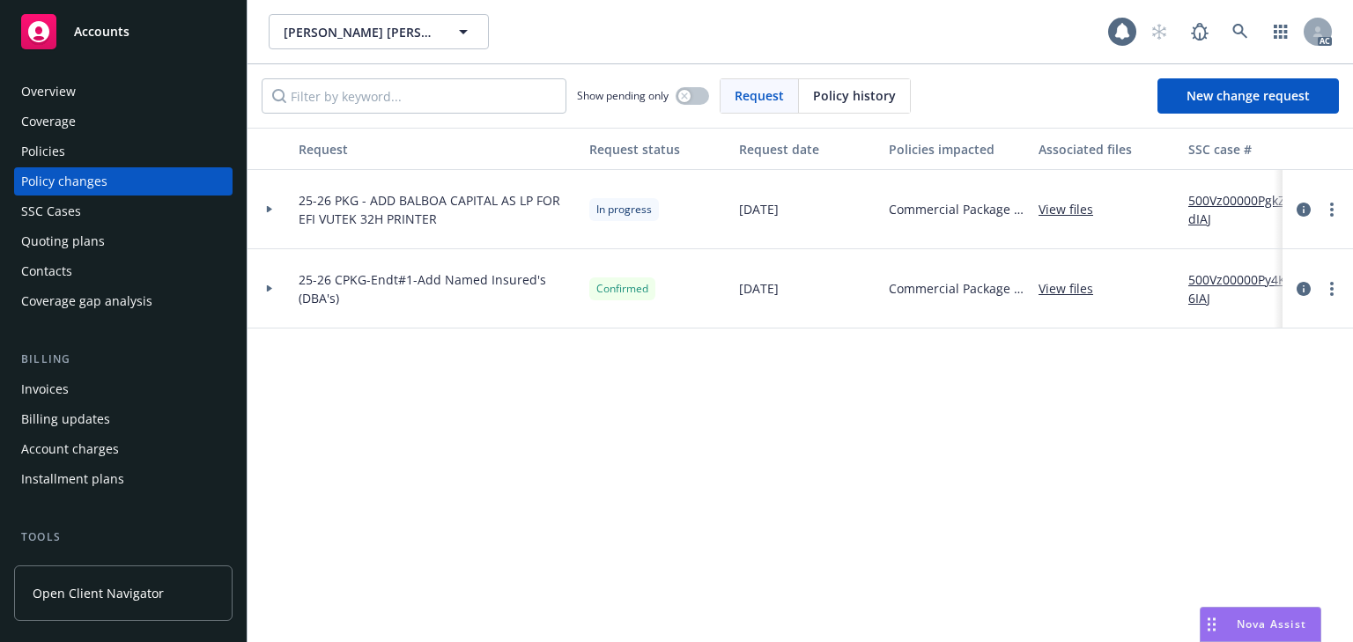
click at [65, 147] on div "Policies" at bounding box center [123, 151] width 204 height 28
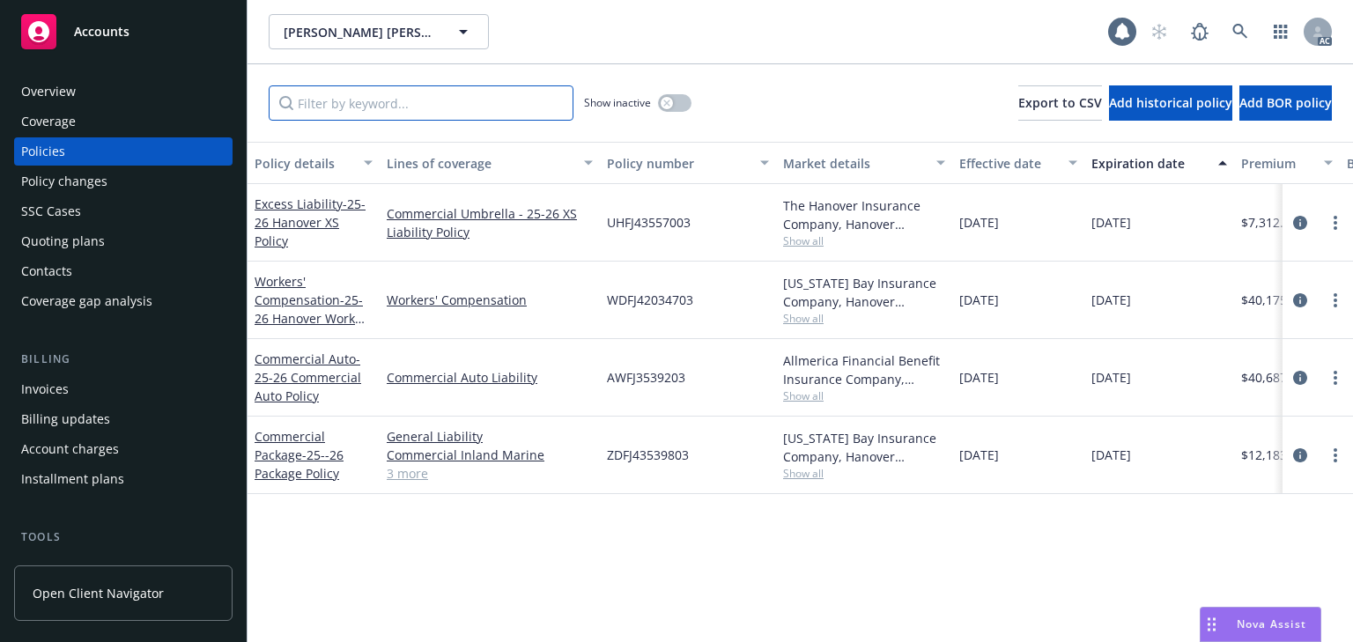
click at [337, 99] on input "Filter by keyword..." at bounding box center [421, 102] width 305 height 35
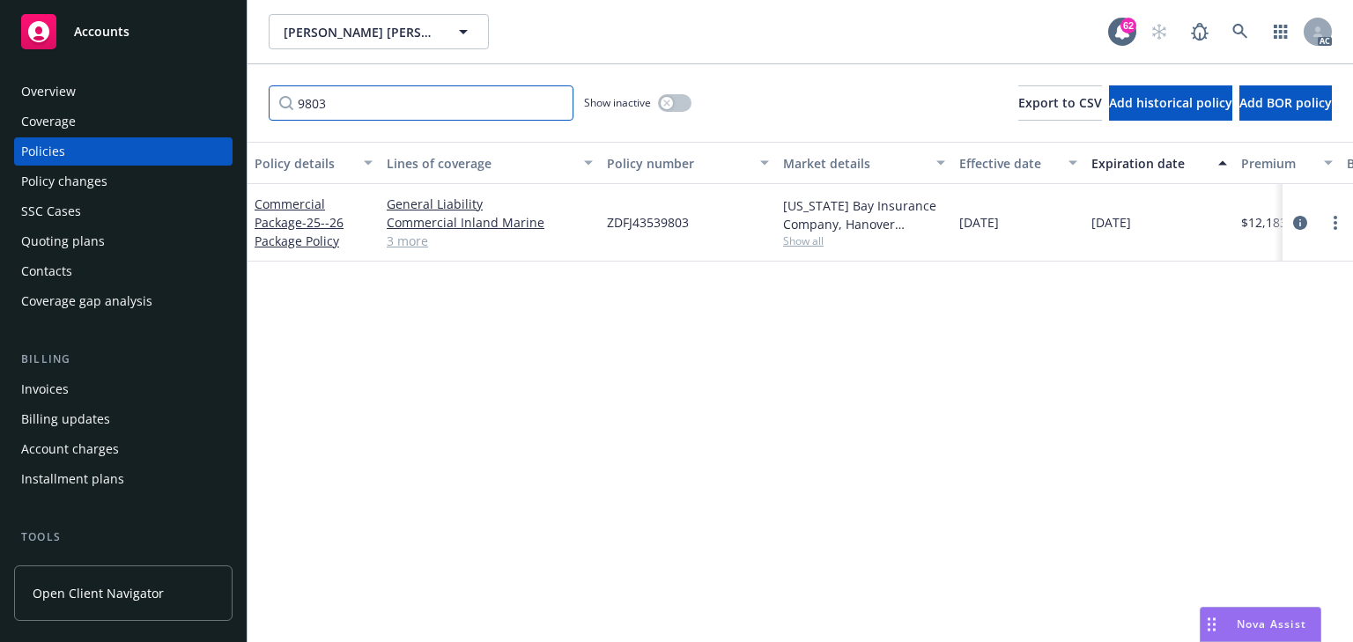
type input "9803"
click at [705, 339] on div "Policy details Lines of coverage Policy number Market details Effective date Ex…" at bounding box center [801, 392] width 1106 height 500
drag, startPoint x: 633, startPoint y: 222, endPoint x: 704, endPoint y: 226, distance: 70.6
click at [704, 226] on div "ZDFJ43539803" at bounding box center [688, 223] width 176 height 78
copy span "43539803"
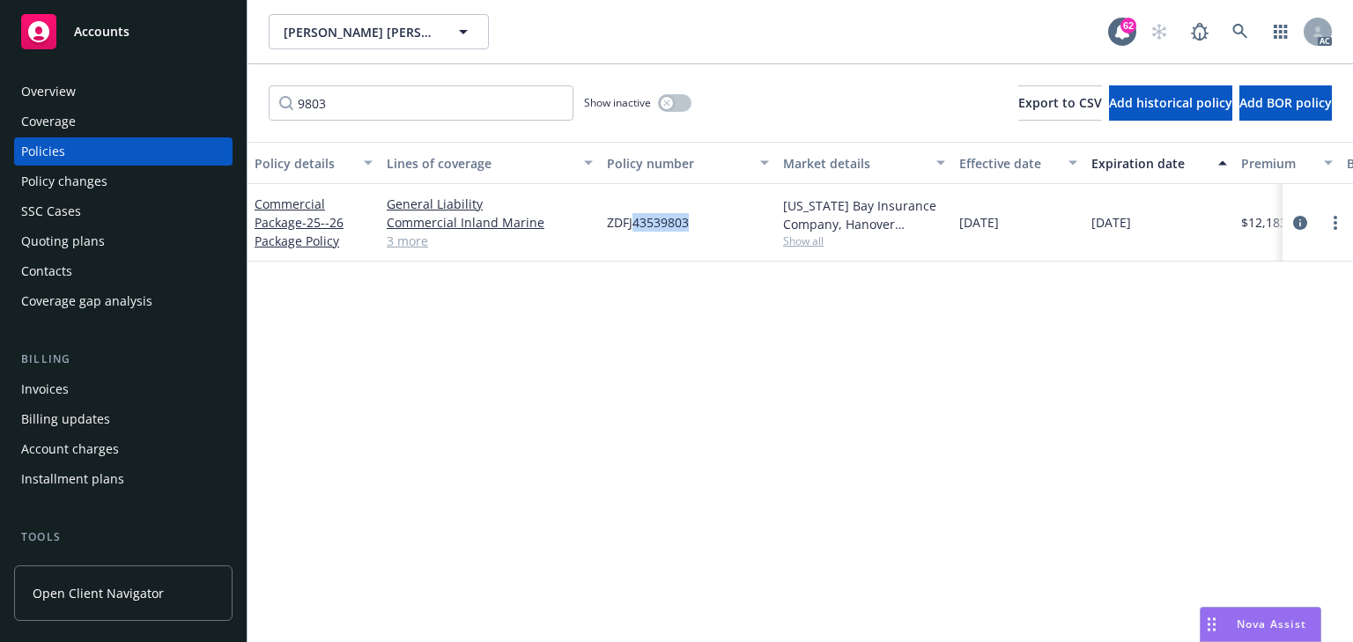
click at [685, 344] on div "Policy details Lines of coverage Policy number Market details Effective date Ex…" at bounding box center [801, 392] width 1106 height 500
click at [1300, 218] on icon "circleInformation" at bounding box center [1300, 223] width 14 height 14
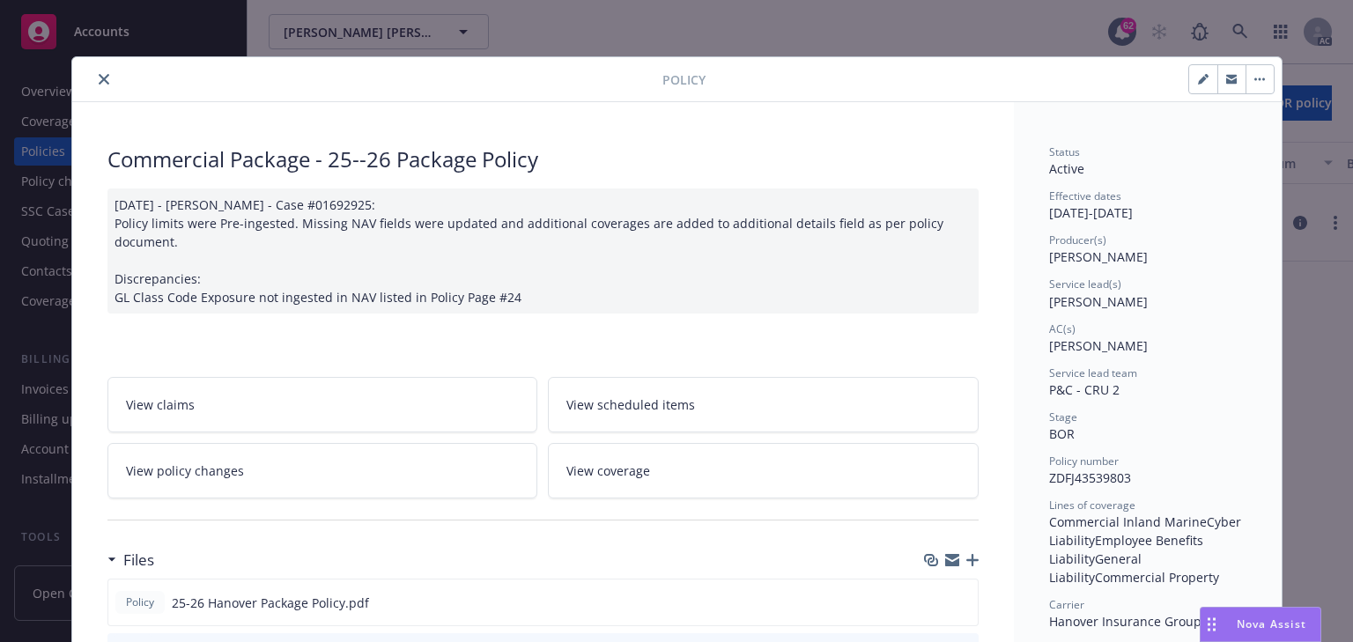
scroll to position [53, 0]
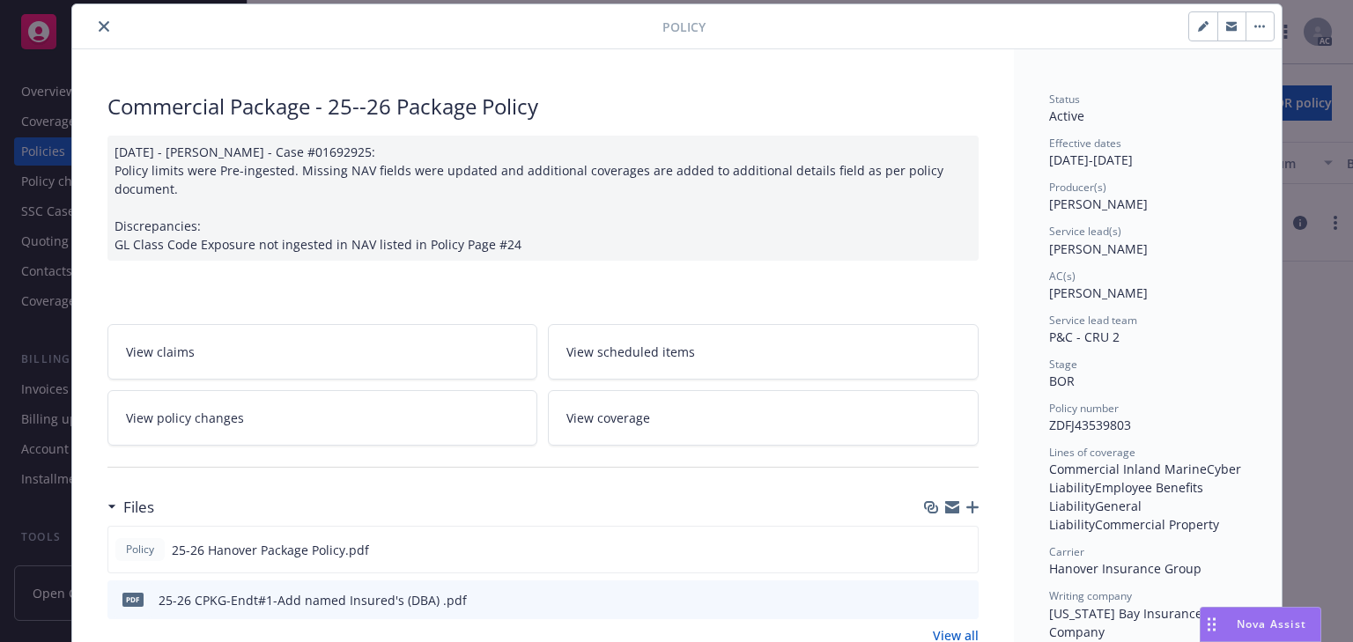
drag, startPoint x: 330, startPoint y: 408, endPoint x: 367, endPoint y: 391, distance: 40.6
click at [331, 408] on link "View policy changes" at bounding box center [322, 418] width 431 height 56
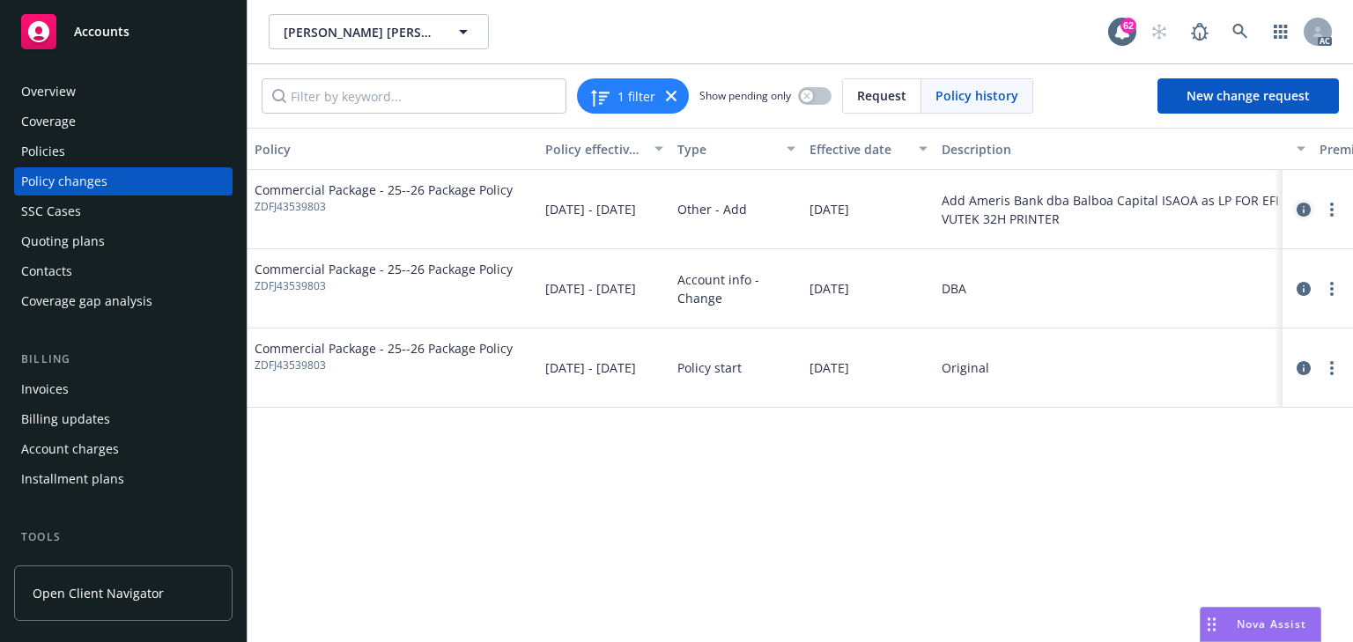
click at [1303, 207] on icon "circleInformation" at bounding box center [1304, 210] width 14 height 14
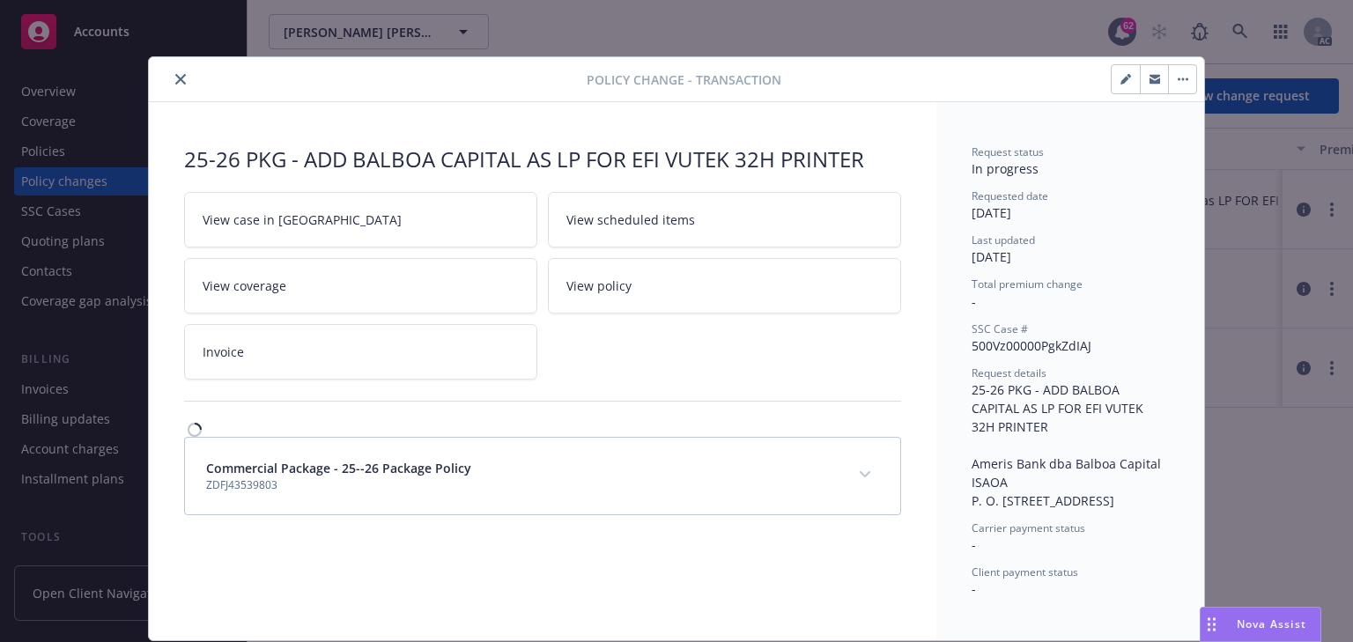
scroll to position [11, 0]
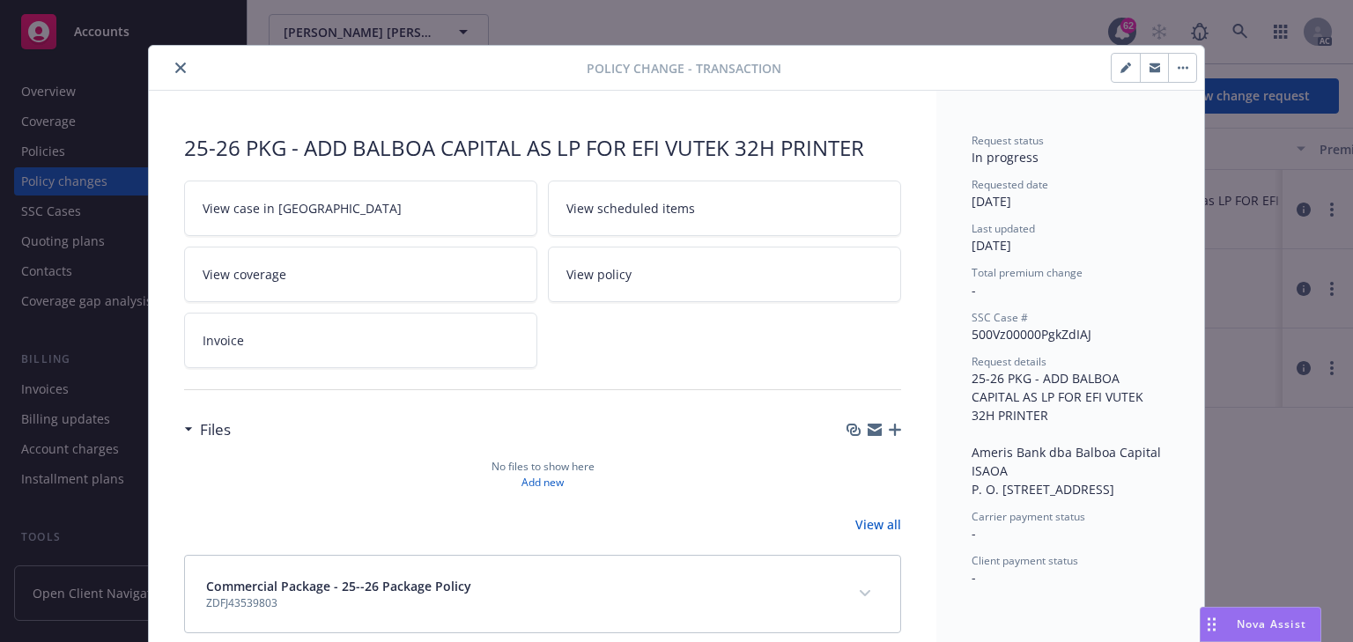
click at [175, 67] on icon "close" at bounding box center [180, 68] width 11 height 11
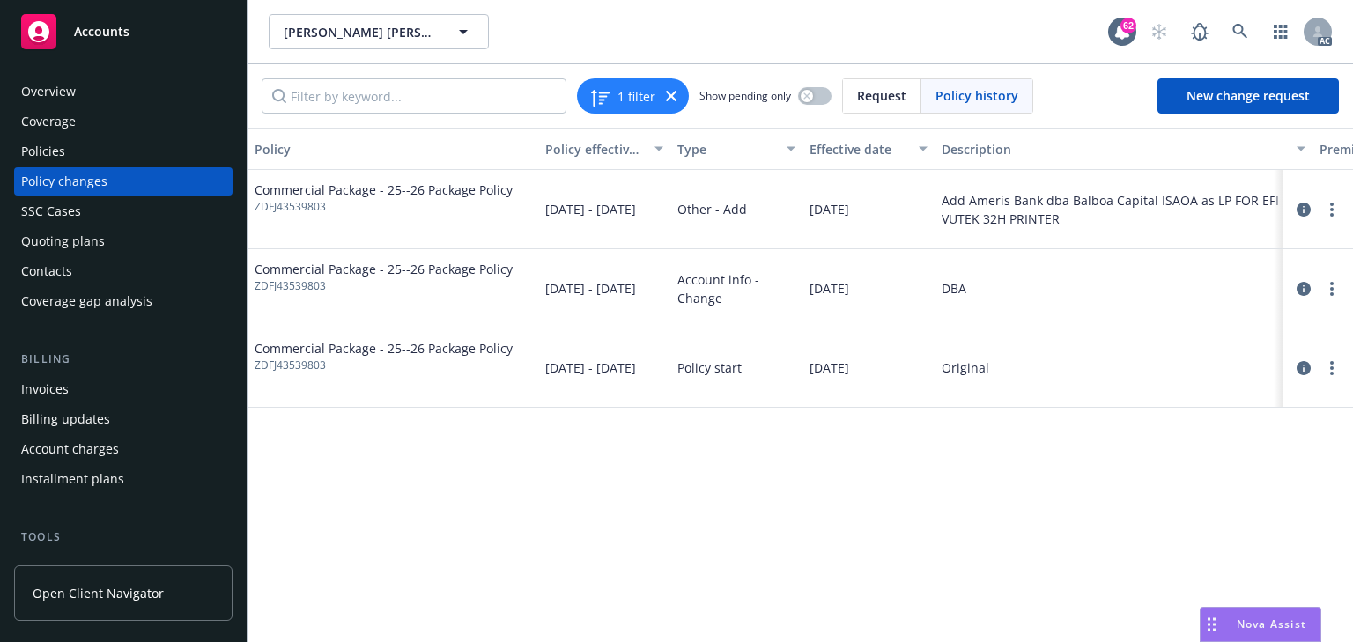
drag, startPoint x: 1034, startPoint y: 454, endPoint x: 1168, endPoint y: 345, distance: 172.3
click at [1044, 448] on div "Policy Policy effective dates Type Effective date Description Premium change An…" at bounding box center [801, 385] width 1106 height 515
click at [1302, 285] on icon "circleInformation" at bounding box center [1304, 289] width 14 height 14
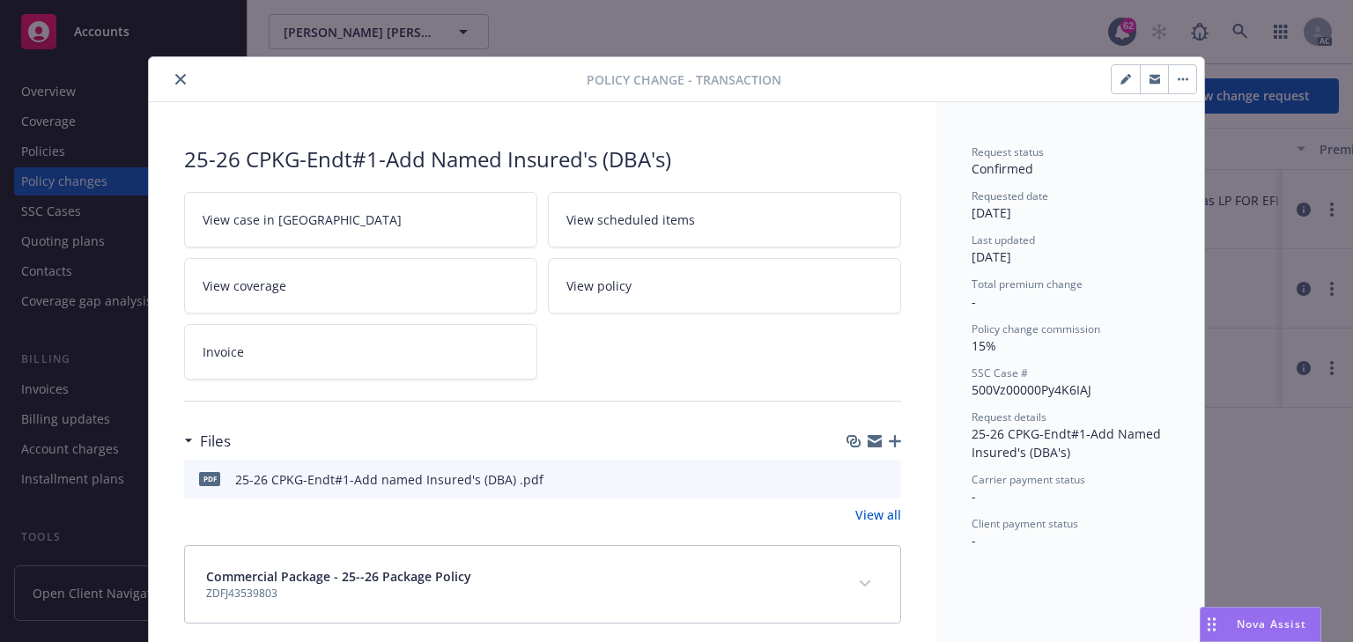
click at [410, 198] on link "View case in [GEOGRAPHIC_DATA]" at bounding box center [360, 220] width 353 height 56
click at [177, 77] on icon "close" at bounding box center [180, 79] width 11 height 11
